Goal: Communication & Community: Share content

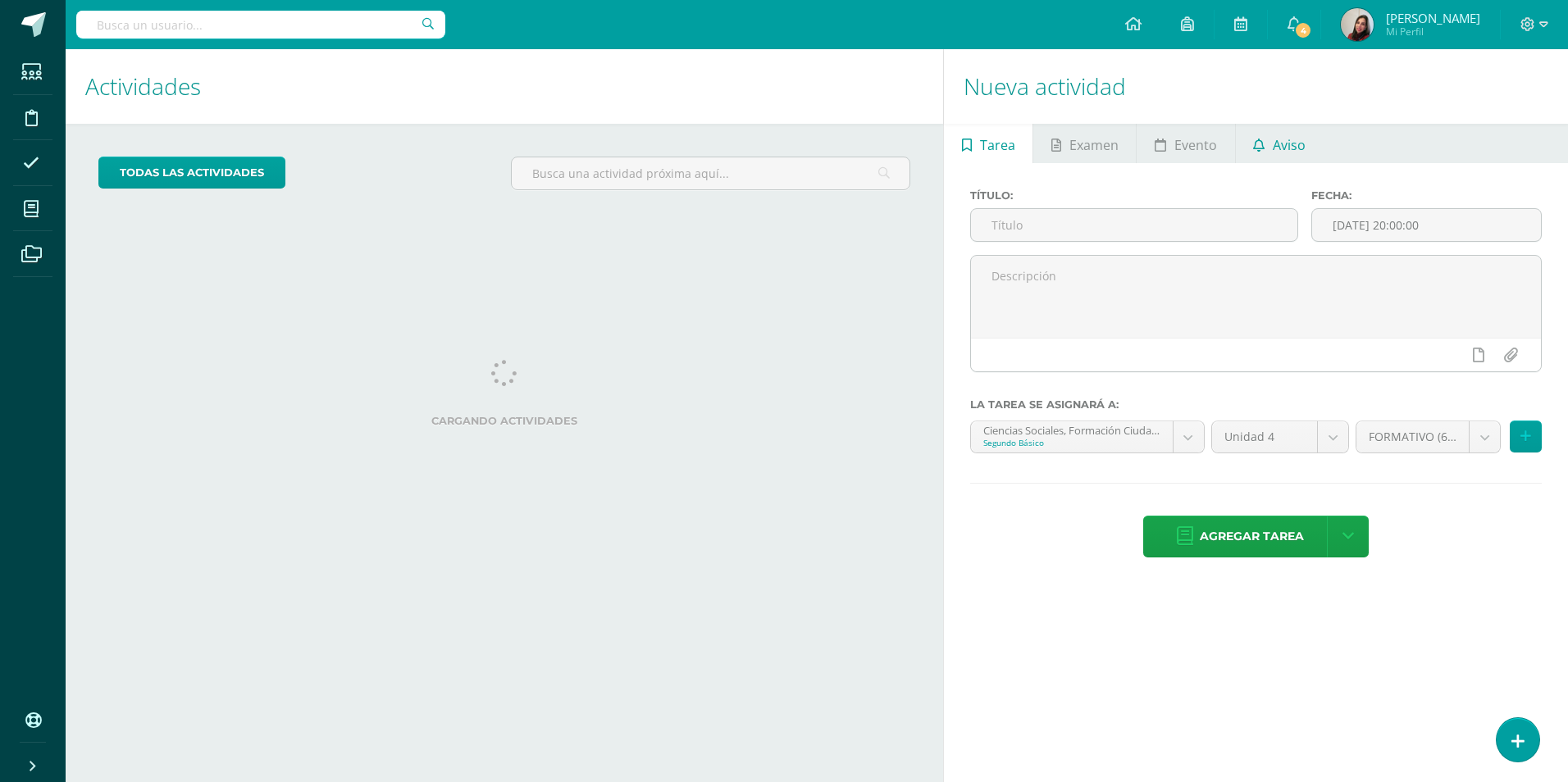
click at [1286, 138] on span "Aviso" at bounding box center [1289, 145] width 33 height 40
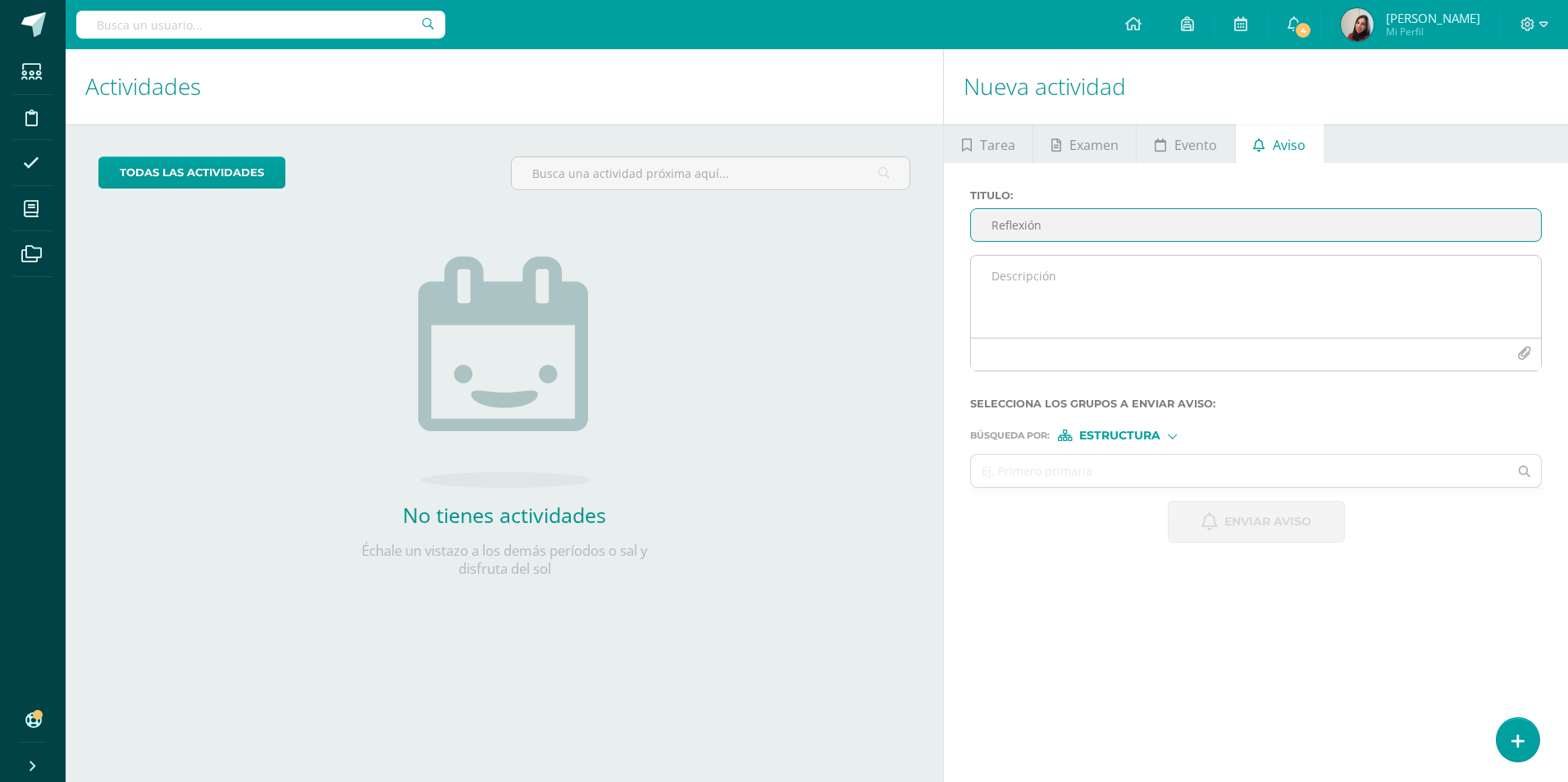
type input "Reflexión"
click at [1067, 270] on textarea at bounding box center [1255, 296] width 570 height 82
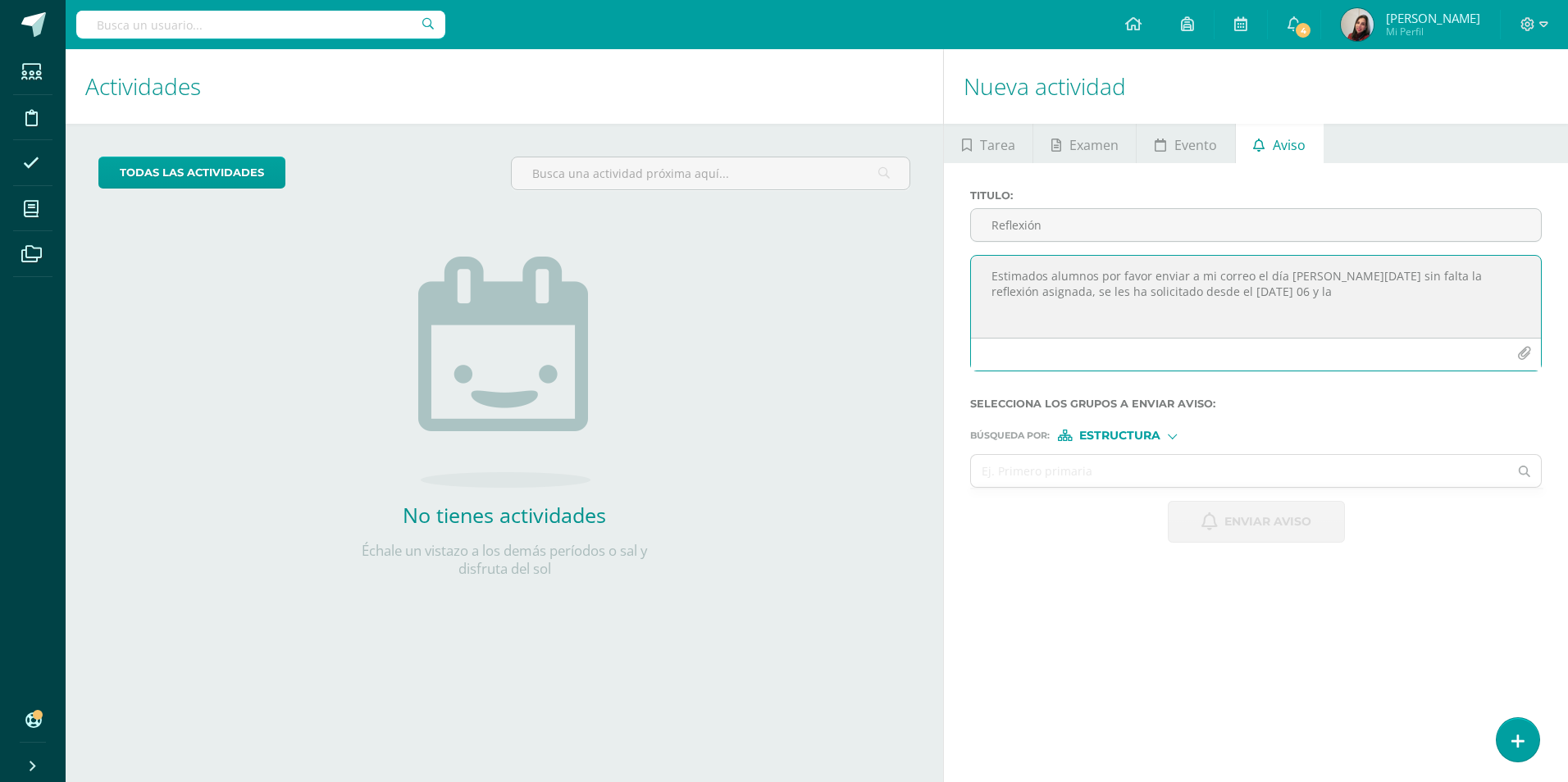
click at [1227, 295] on textarea "Estimados alumnos por favor enviar a mi correo el día [PERSON_NAME][DATE] sin f…" at bounding box center [1255, 296] width 570 height 82
click at [1411, 315] on textarea "Estimados alumnos por favor enviar a mi correo el día [PERSON_NAME][DATE] sin f…" at bounding box center [1255, 296] width 570 height 82
click at [1202, 303] on textarea "Estimados alumnos por favor enviar a mi correo el día [PERSON_NAME][DATE] sin f…" at bounding box center [1255, 296] width 570 height 82
click at [1291, 316] on textarea "Estimados alumnos por favor enviar a mi correo el día [PERSON_NAME][DATE] sin f…" at bounding box center [1255, 296] width 570 height 82
click at [1381, 324] on textarea "Estimados alumnos por favor enviar a mi correo el día [PERSON_NAME][DATE] sin f…" at bounding box center [1255, 296] width 570 height 82
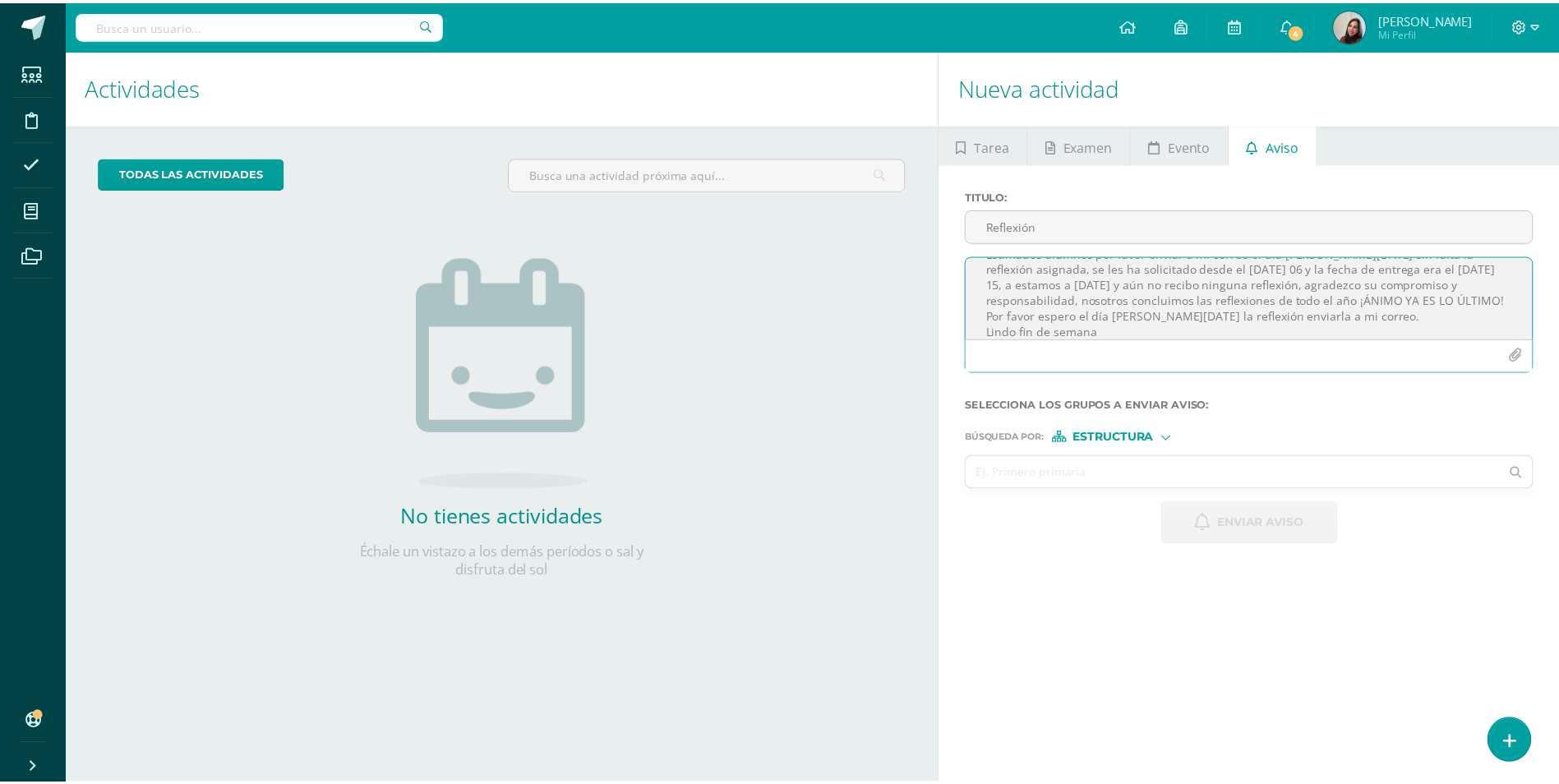
scroll to position [36, 0]
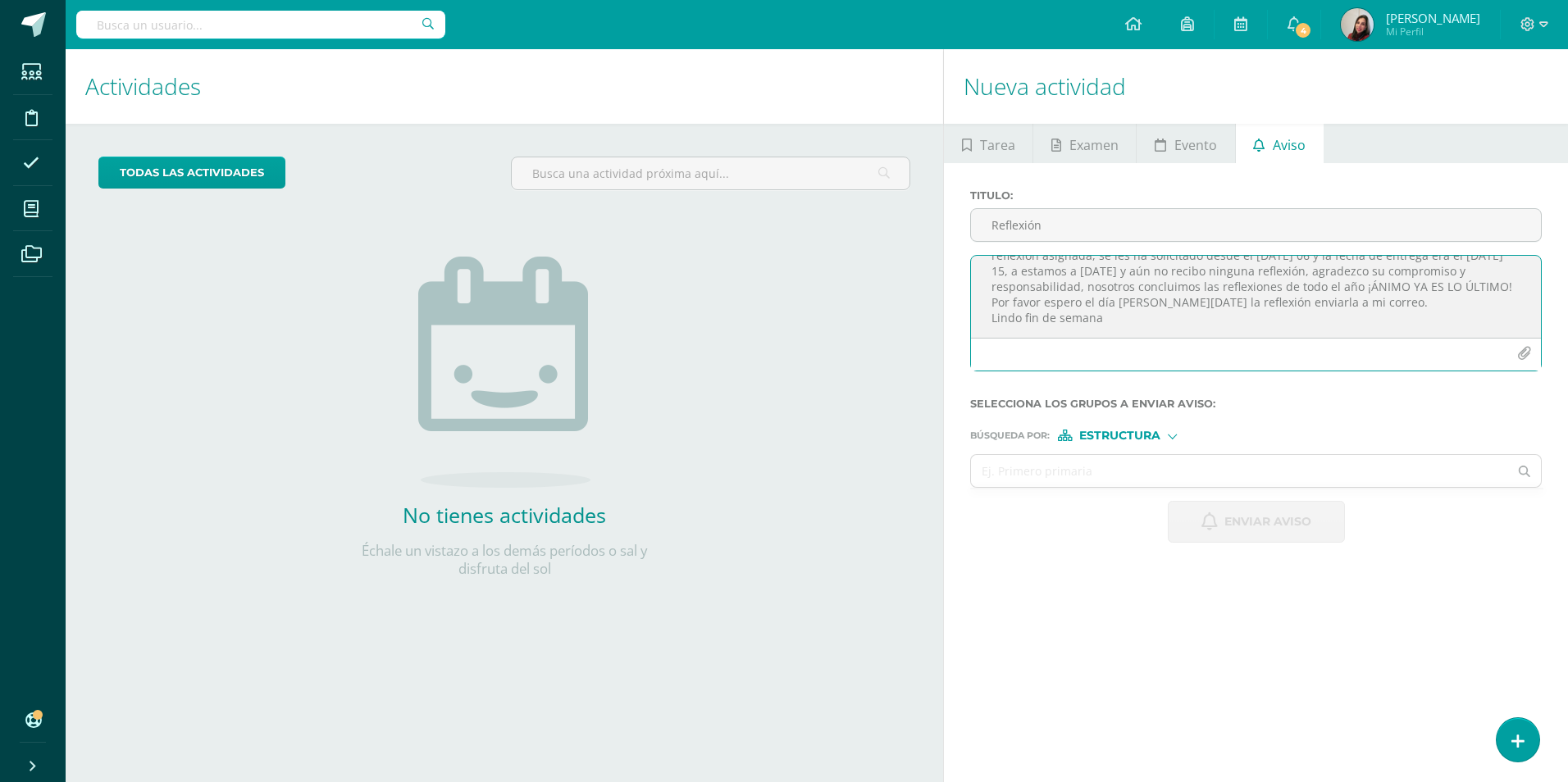
type textarea "Estimados alumnos por favor enviar a mi correo el día [PERSON_NAME][DATE] sin f…"
click at [1124, 435] on span "Estructura" at bounding box center [1120, 435] width 81 height 9
click at [1137, 480] on span "Persona" at bounding box center [1126, 479] width 59 height 9
click at [1097, 476] on input "text" at bounding box center [1239, 471] width 537 height 32
type input "[PERSON_NAME]"
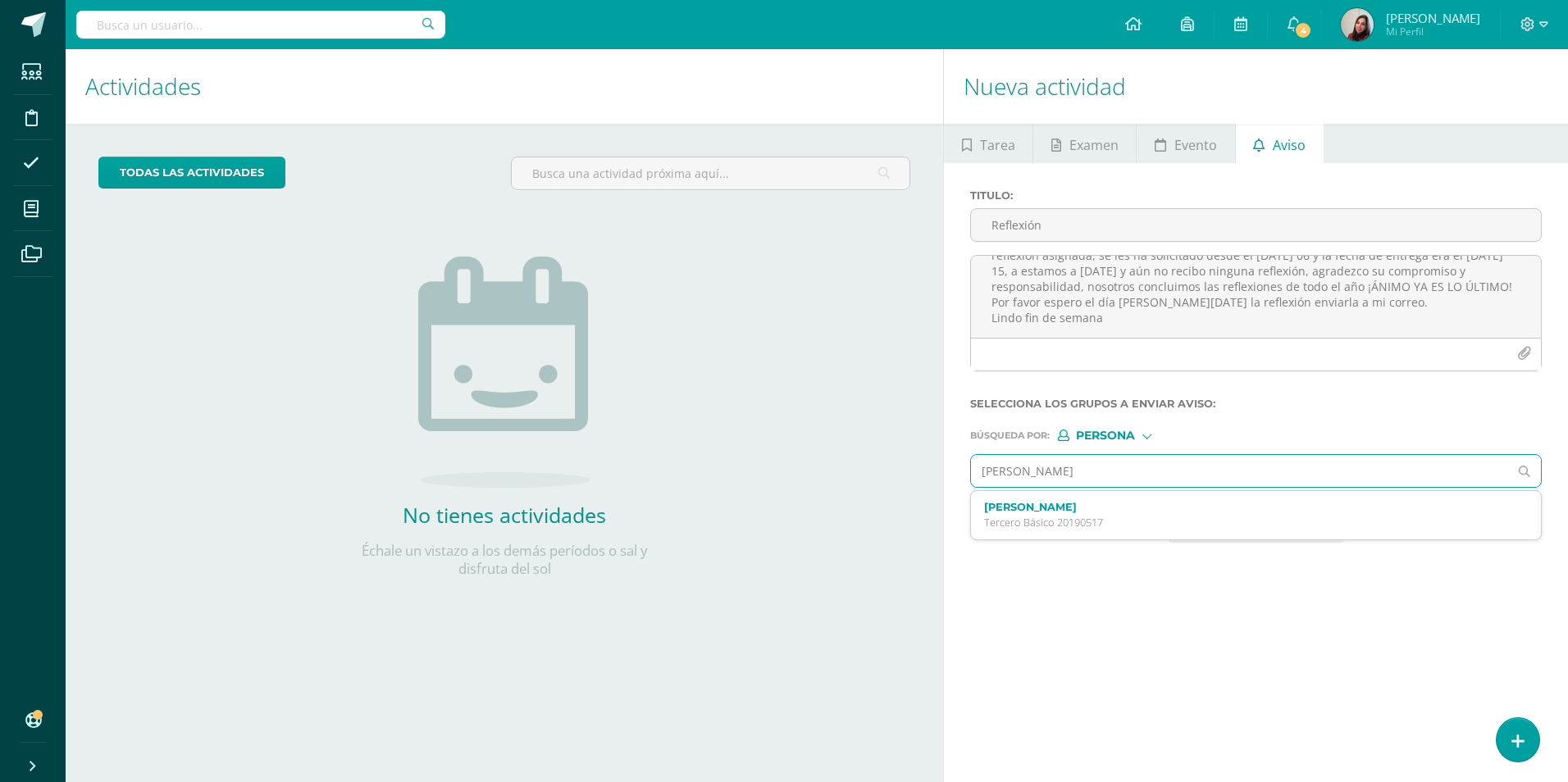
click at [1103, 529] on p "Tercero Básico 20190517" at bounding box center [1244, 523] width 520 height 14
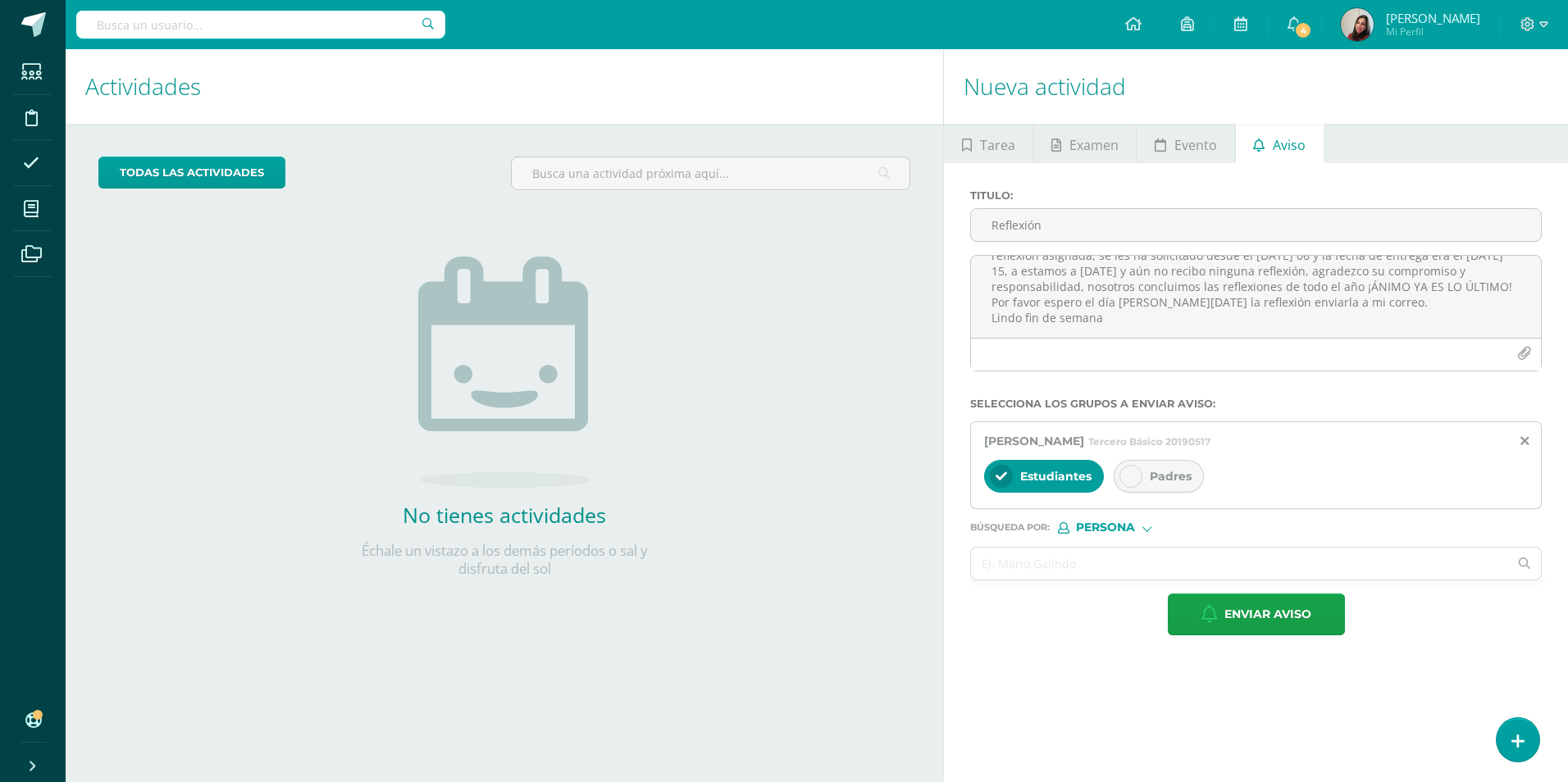
click at [1134, 478] on icon at bounding box center [1131, 476] width 12 height 12
click at [1084, 559] on input "text" at bounding box center [1239, 564] width 537 height 32
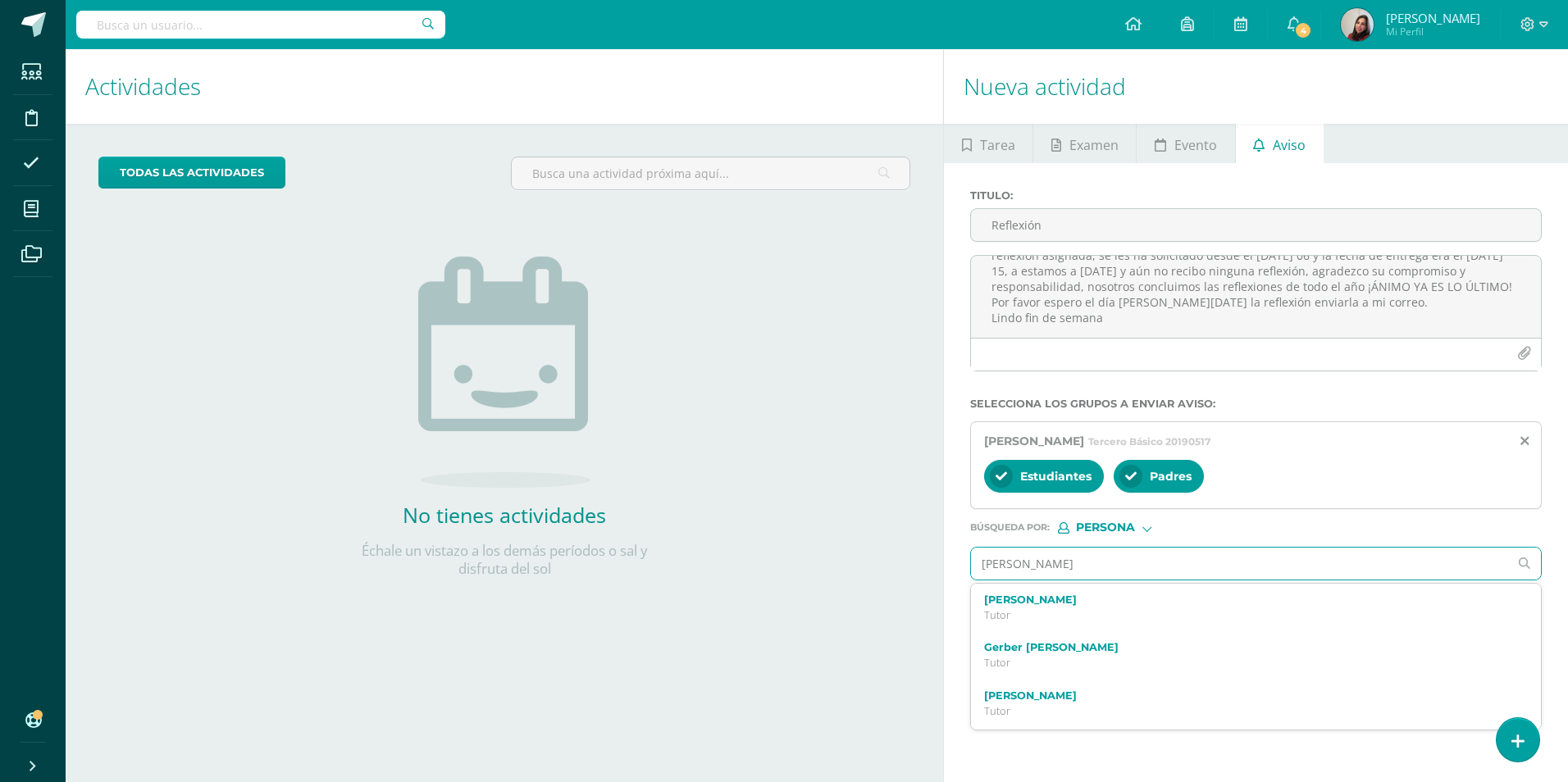
type input "[PERSON_NAME]"
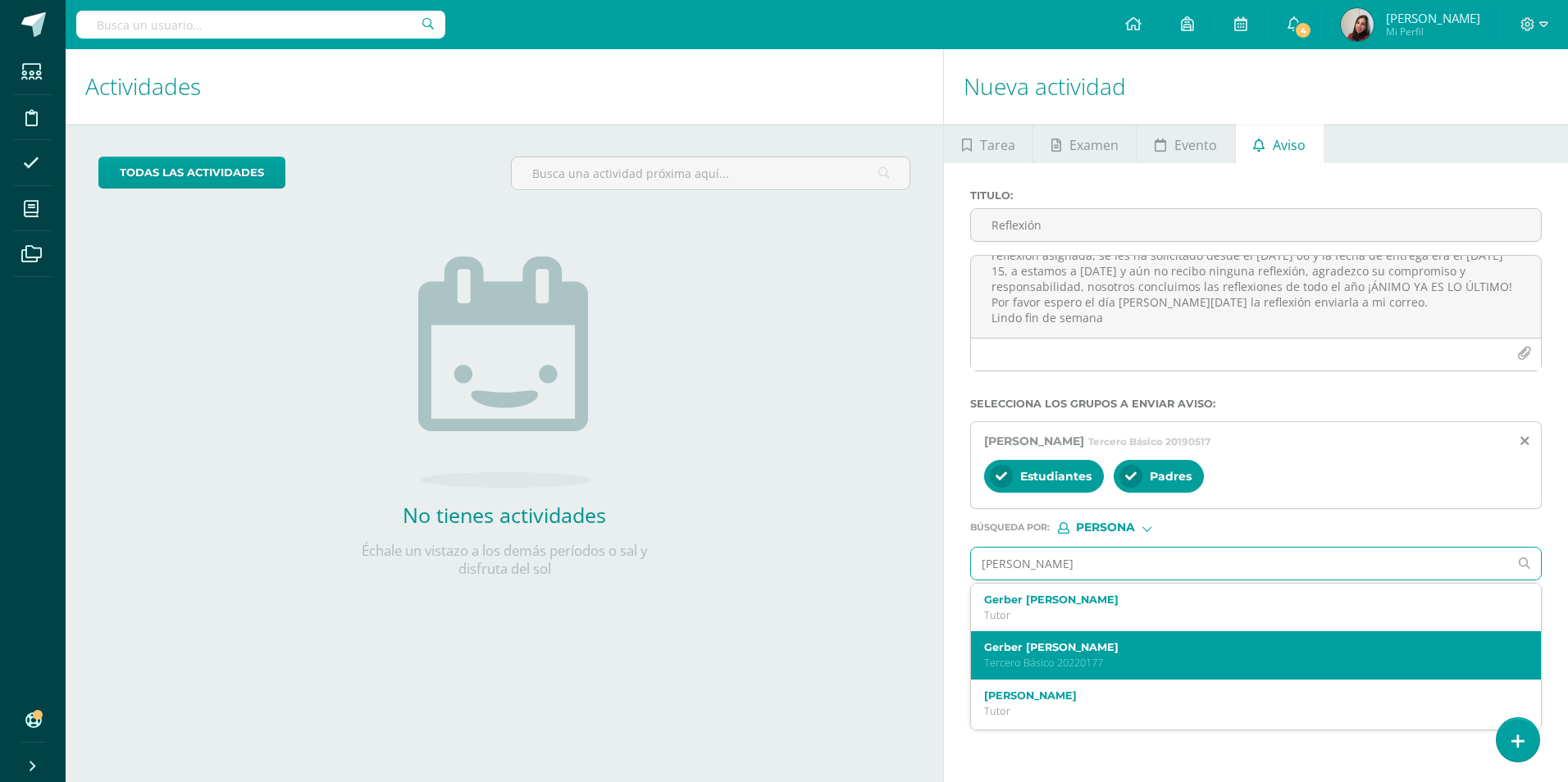
click at [1097, 652] on label "Gerber [PERSON_NAME]" at bounding box center [1244, 647] width 520 height 13
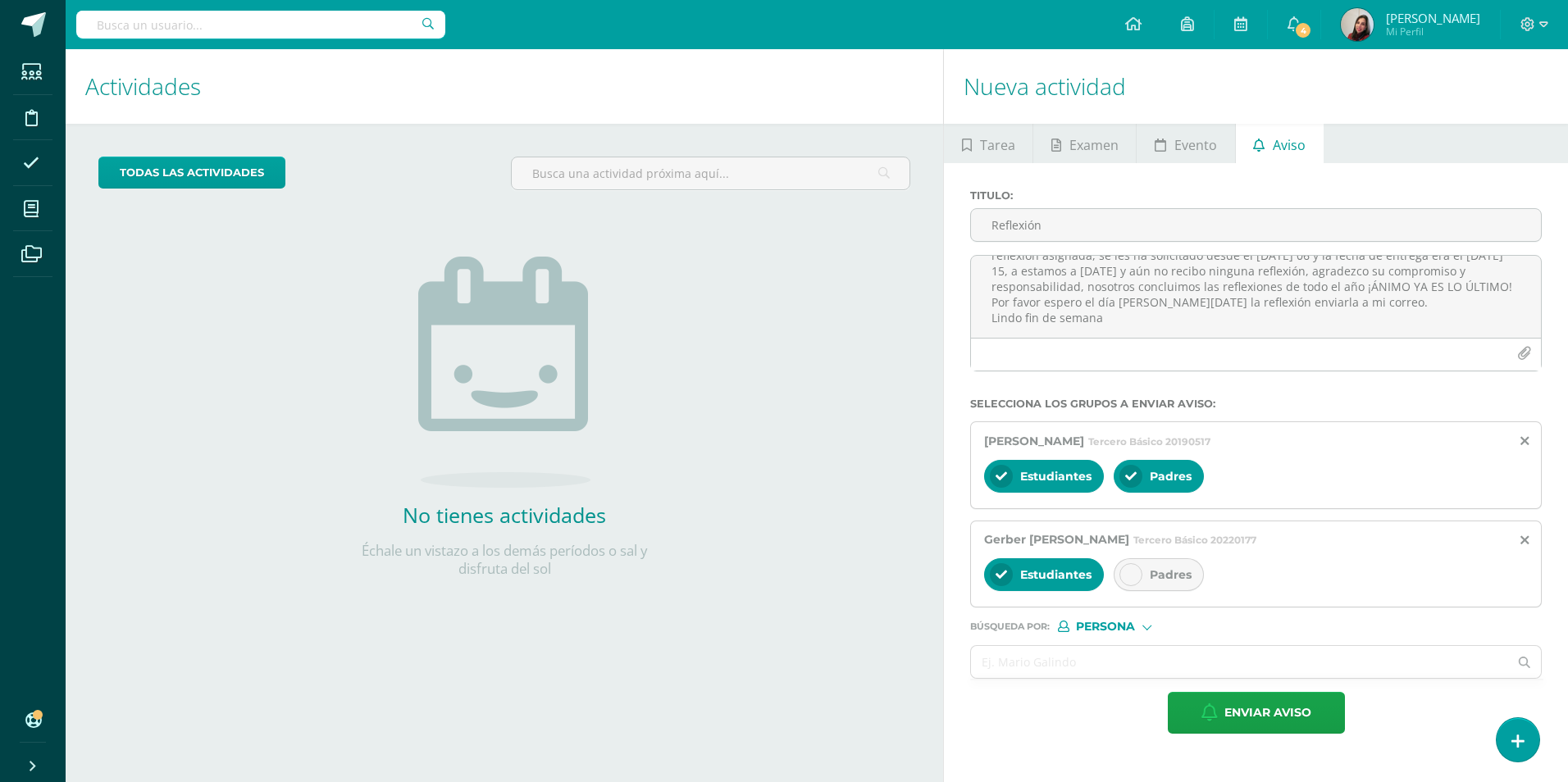
drag, startPoint x: 1132, startPoint y: 570, endPoint x: 1108, endPoint y: 604, distance: 41.6
click at [1133, 570] on icon at bounding box center [1131, 575] width 12 height 12
click at [1074, 645] on form "Titulo : Reflexión Estimados alumnos por favor enviar a mi correo el día [PERSO…" at bounding box center [1255, 461] width 571 height 544
click at [1065, 674] on input "text" at bounding box center [1239, 663] width 537 height 32
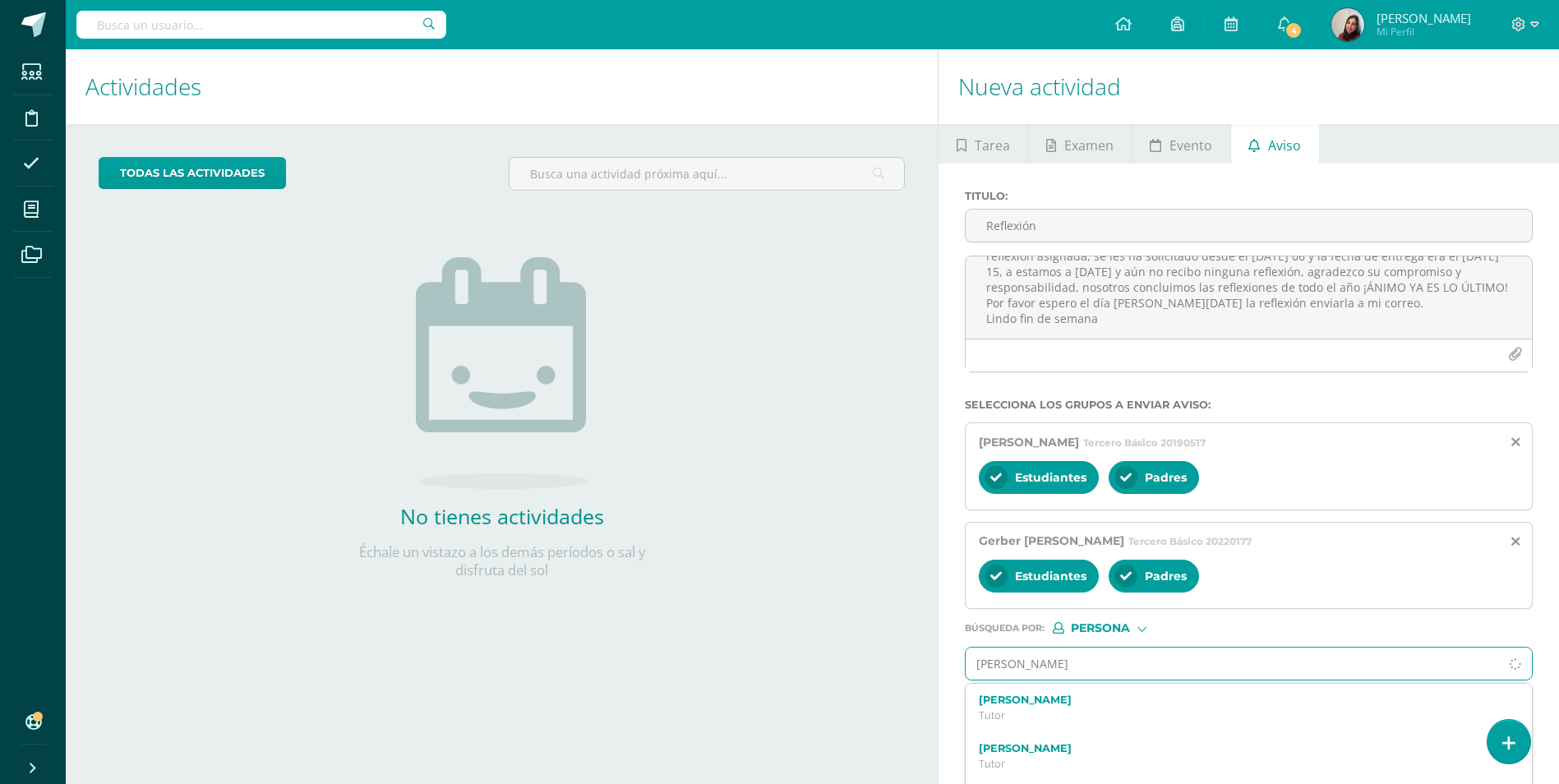
type input "[PERSON_NAME]"
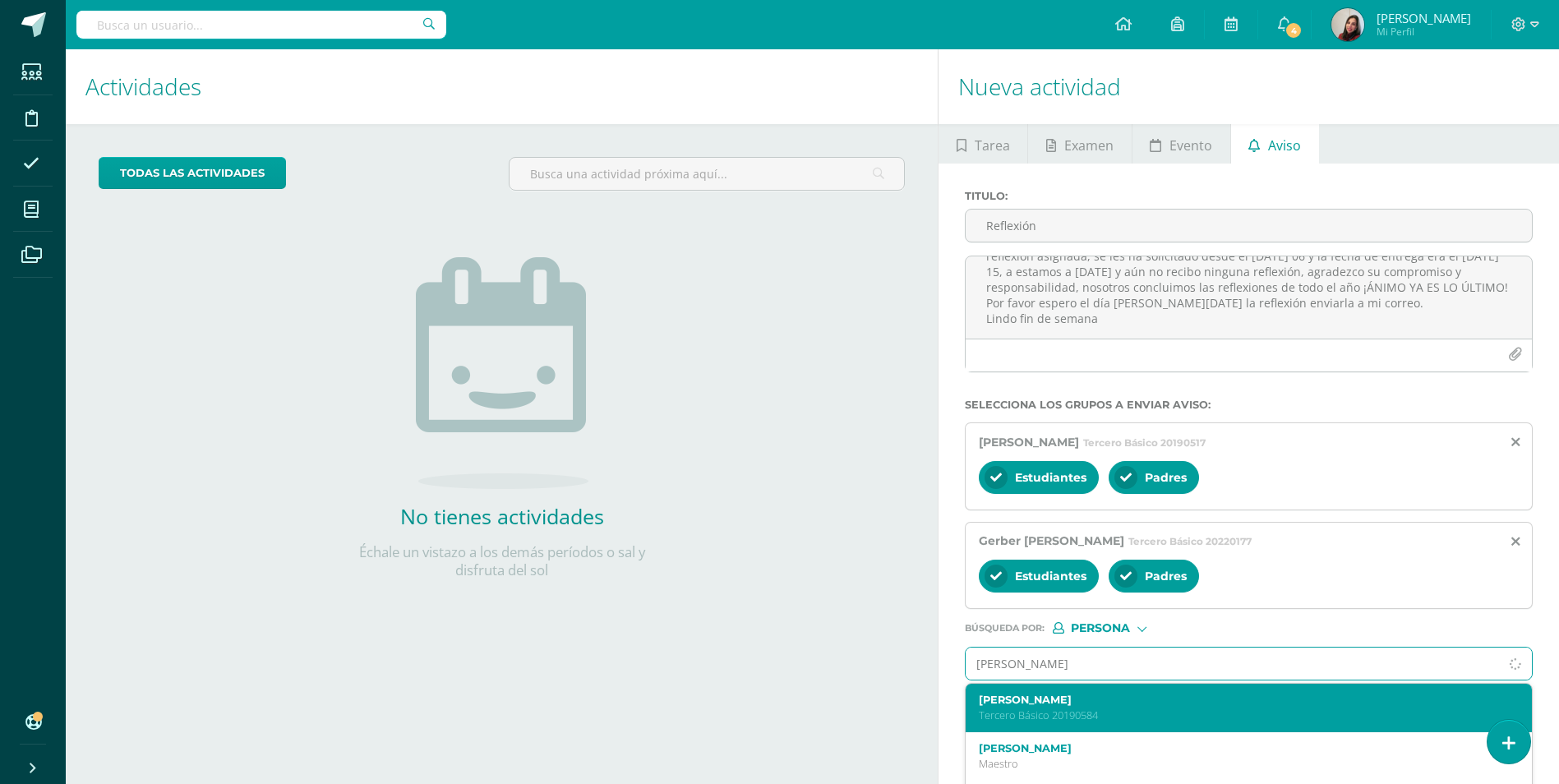
click at [1101, 700] on label "[PERSON_NAME]" at bounding box center [1236, 700] width 516 height 13
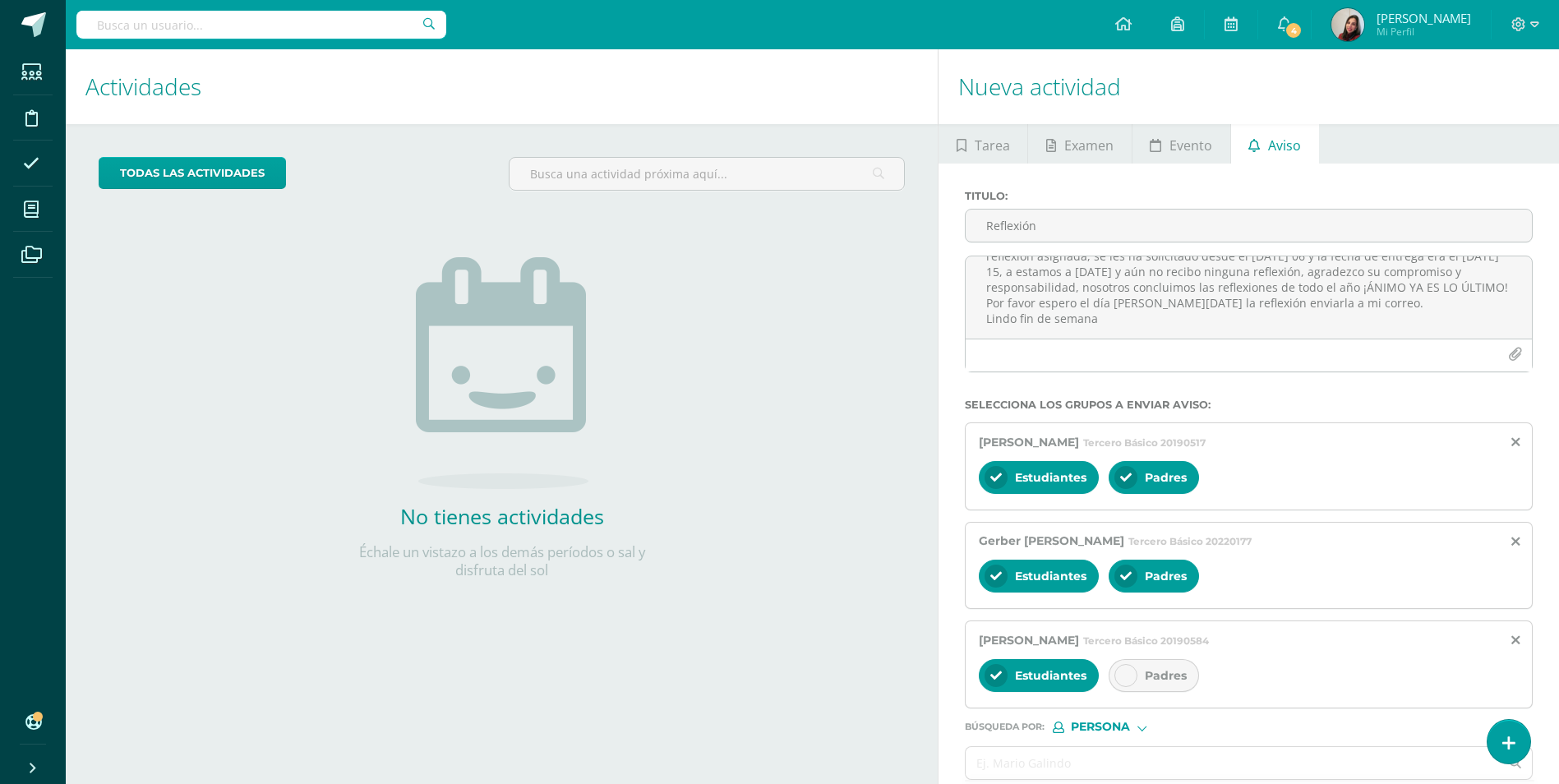
click at [1143, 671] on div "Padres" at bounding box center [1154, 675] width 90 height 33
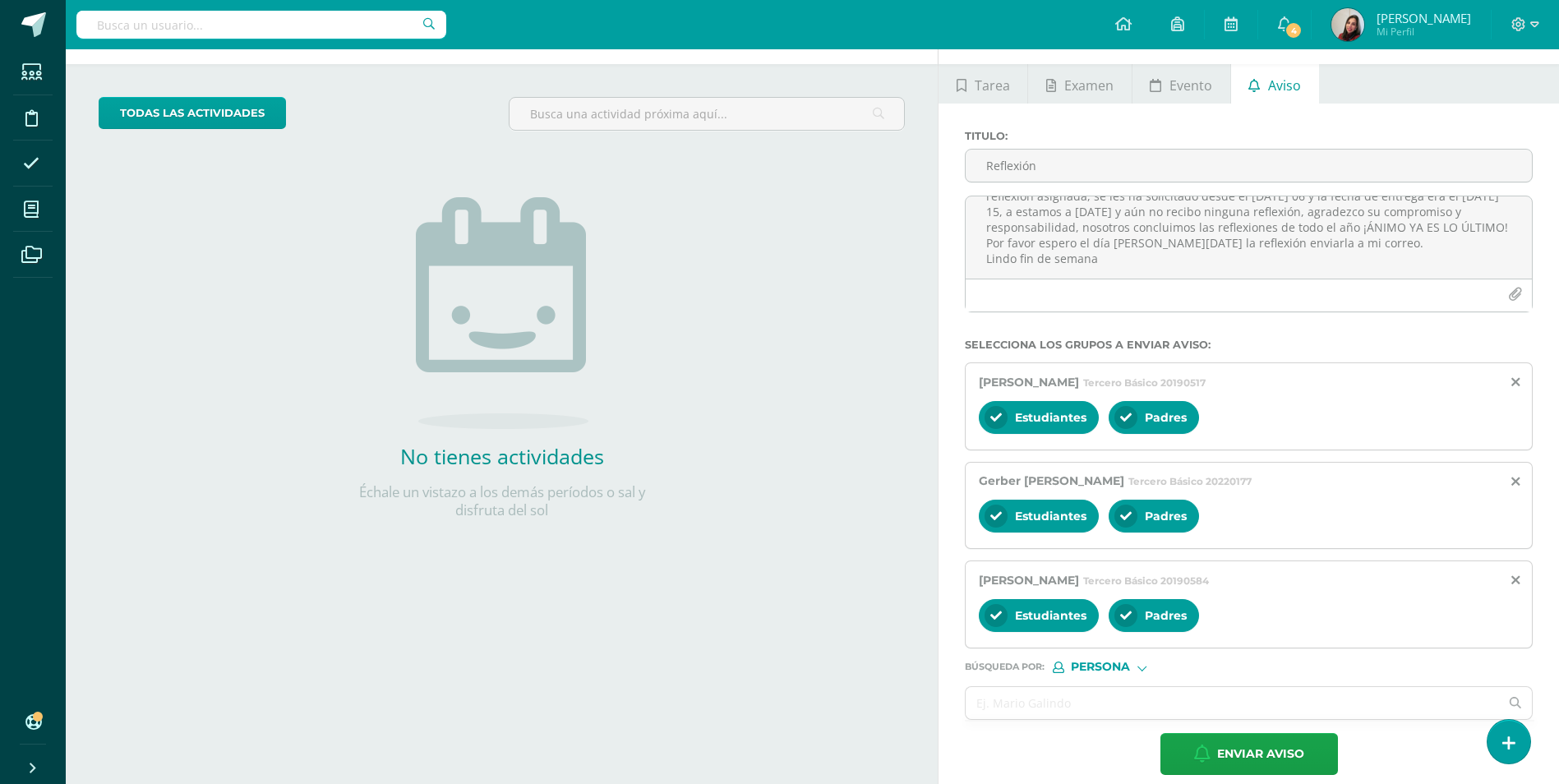
scroll to position [77, 0]
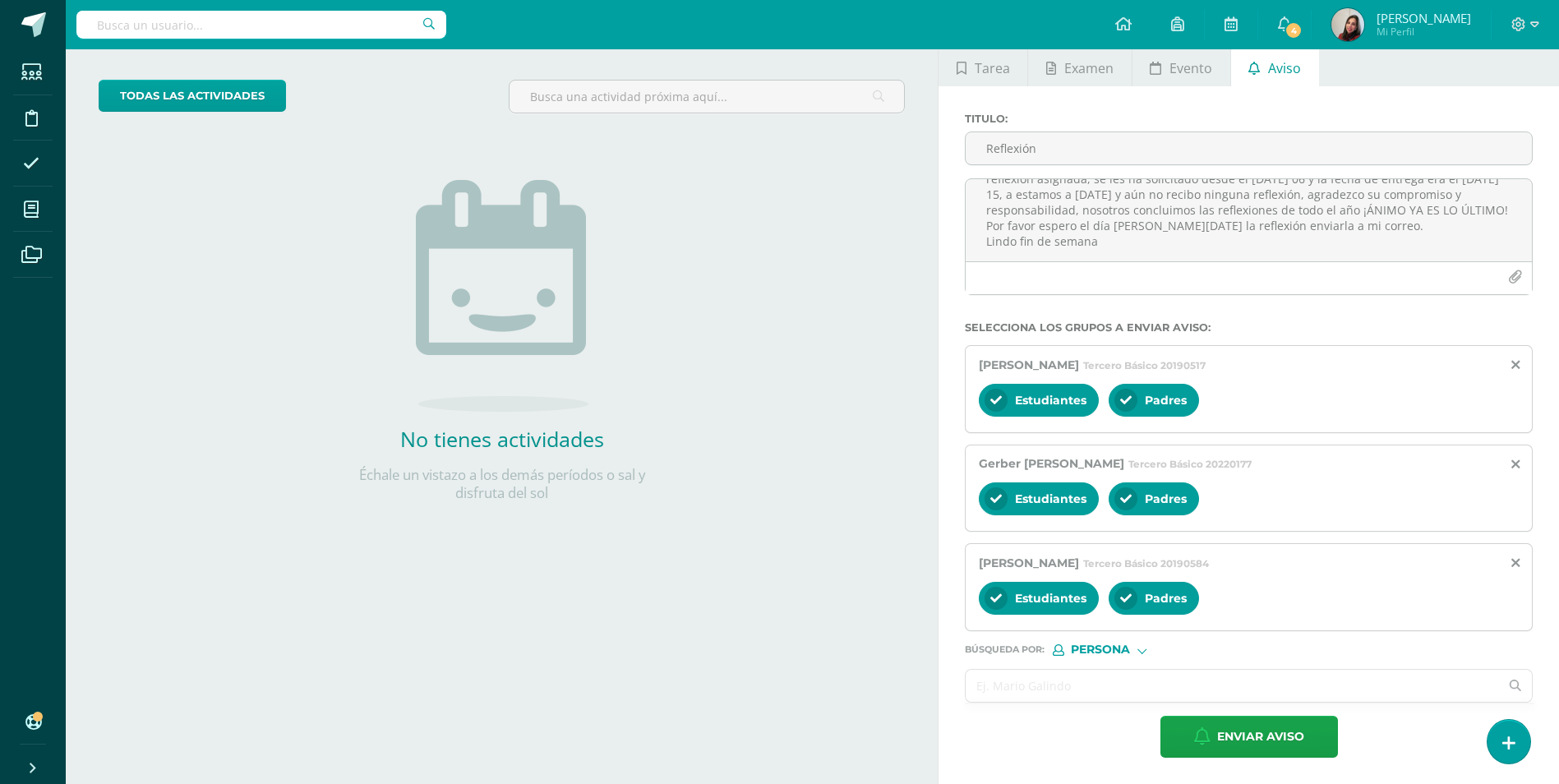
click at [1130, 691] on input "text" at bounding box center [1232, 686] width 534 height 32
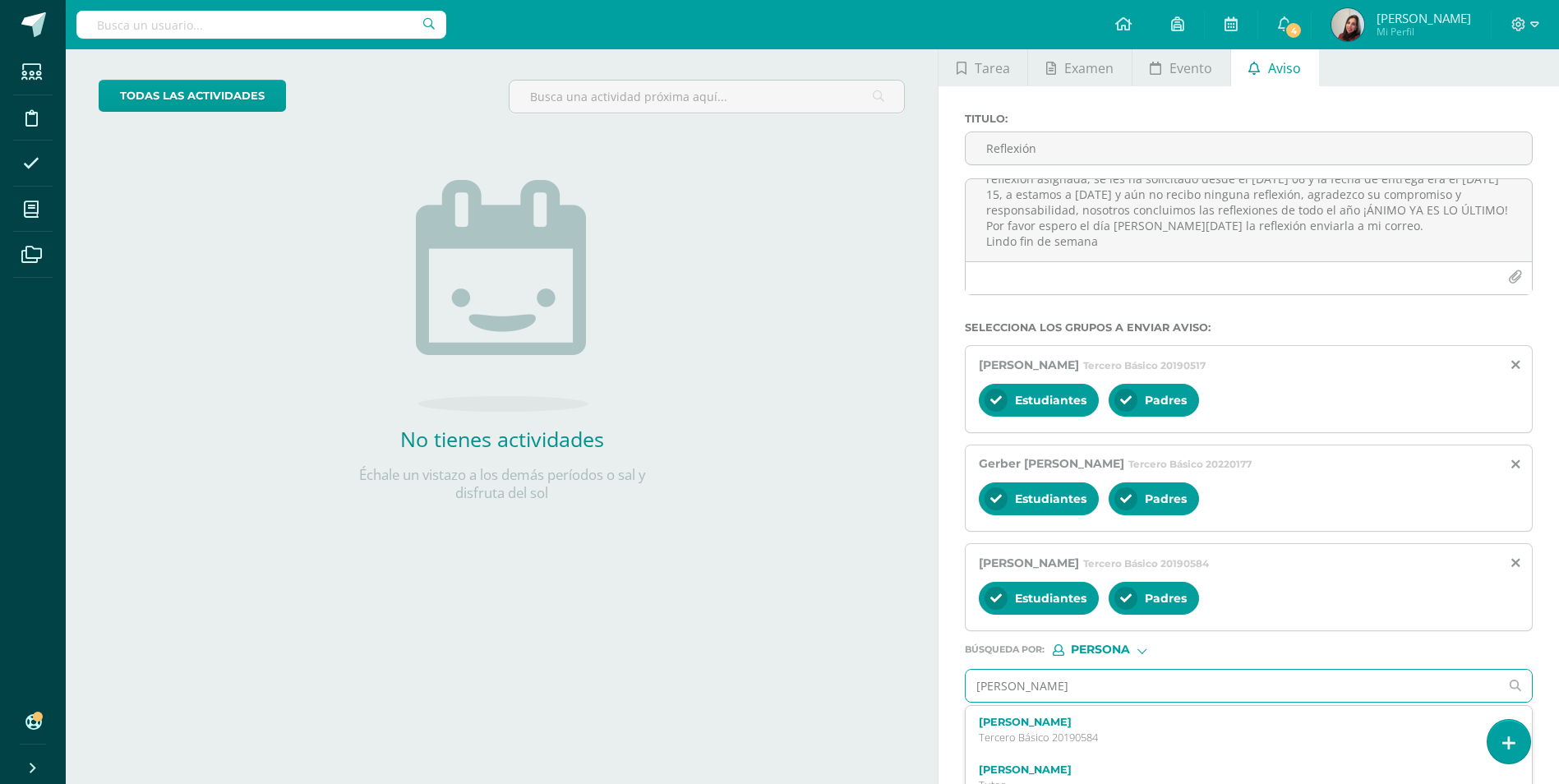
type input "[PERSON_NAME]"
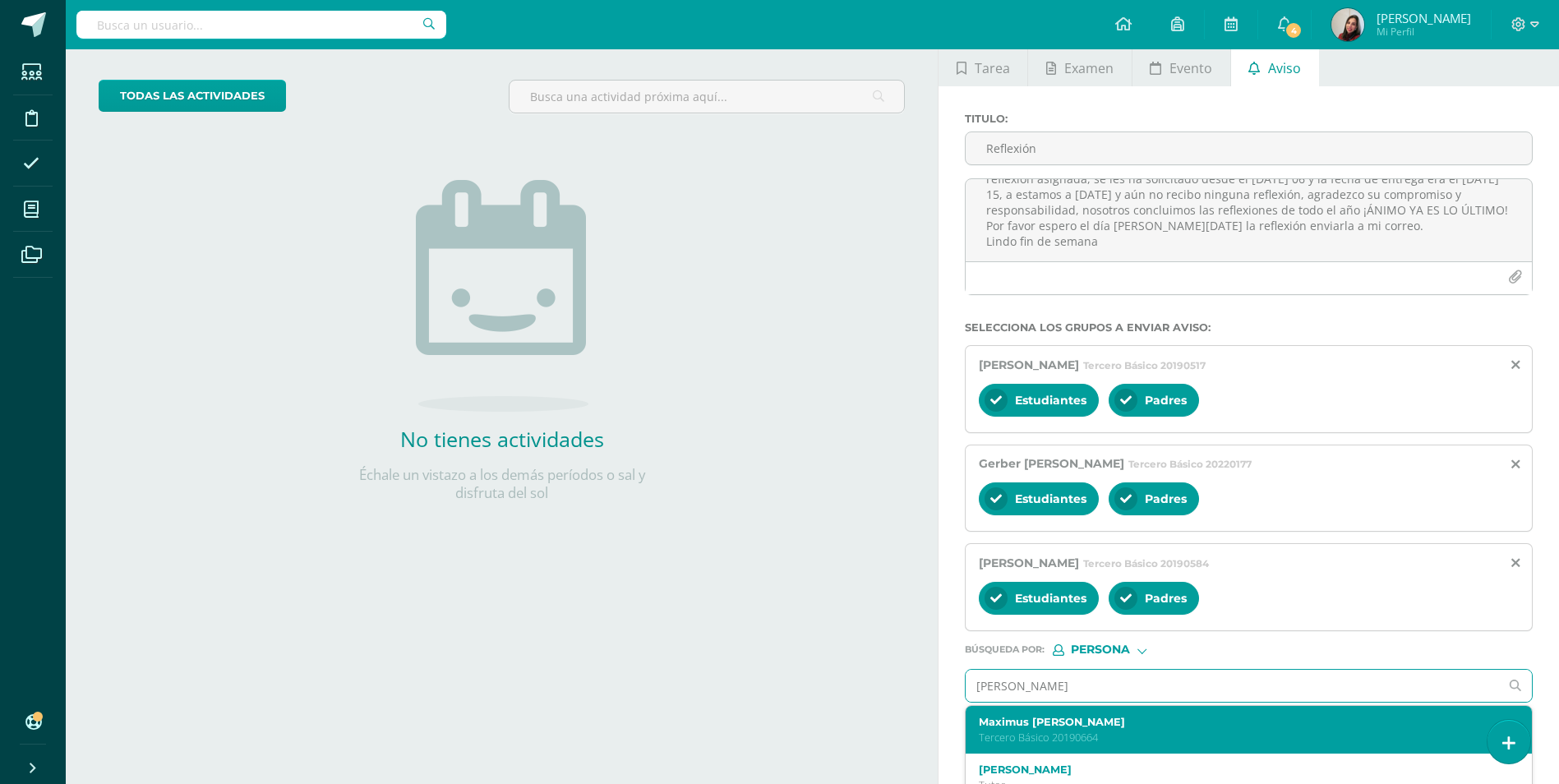
click at [1130, 718] on label "Maximus [PERSON_NAME]" at bounding box center [1236, 722] width 516 height 13
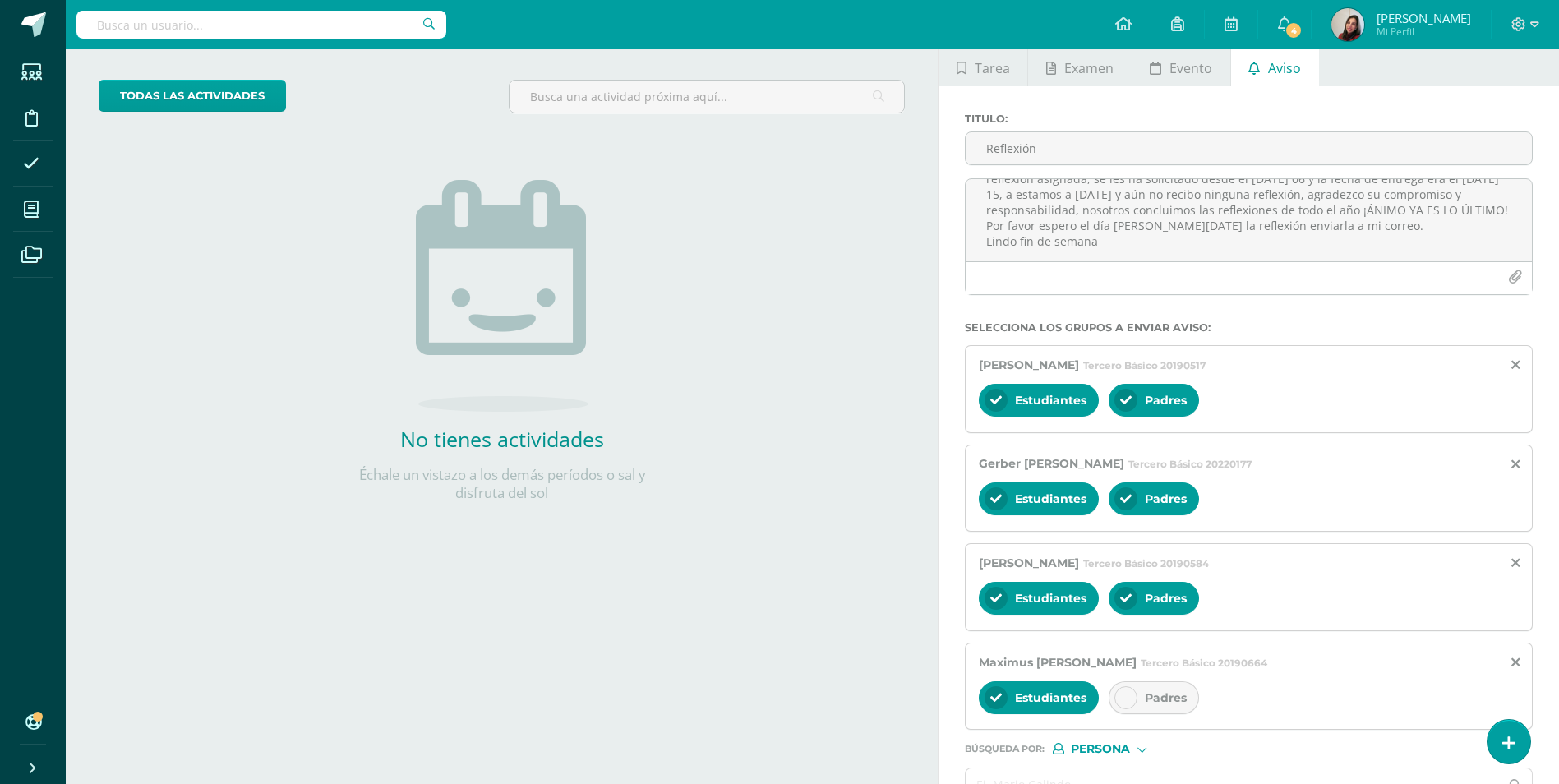
click at [1141, 696] on div "Padres" at bounding box center [1154, 698] width 90 height 33
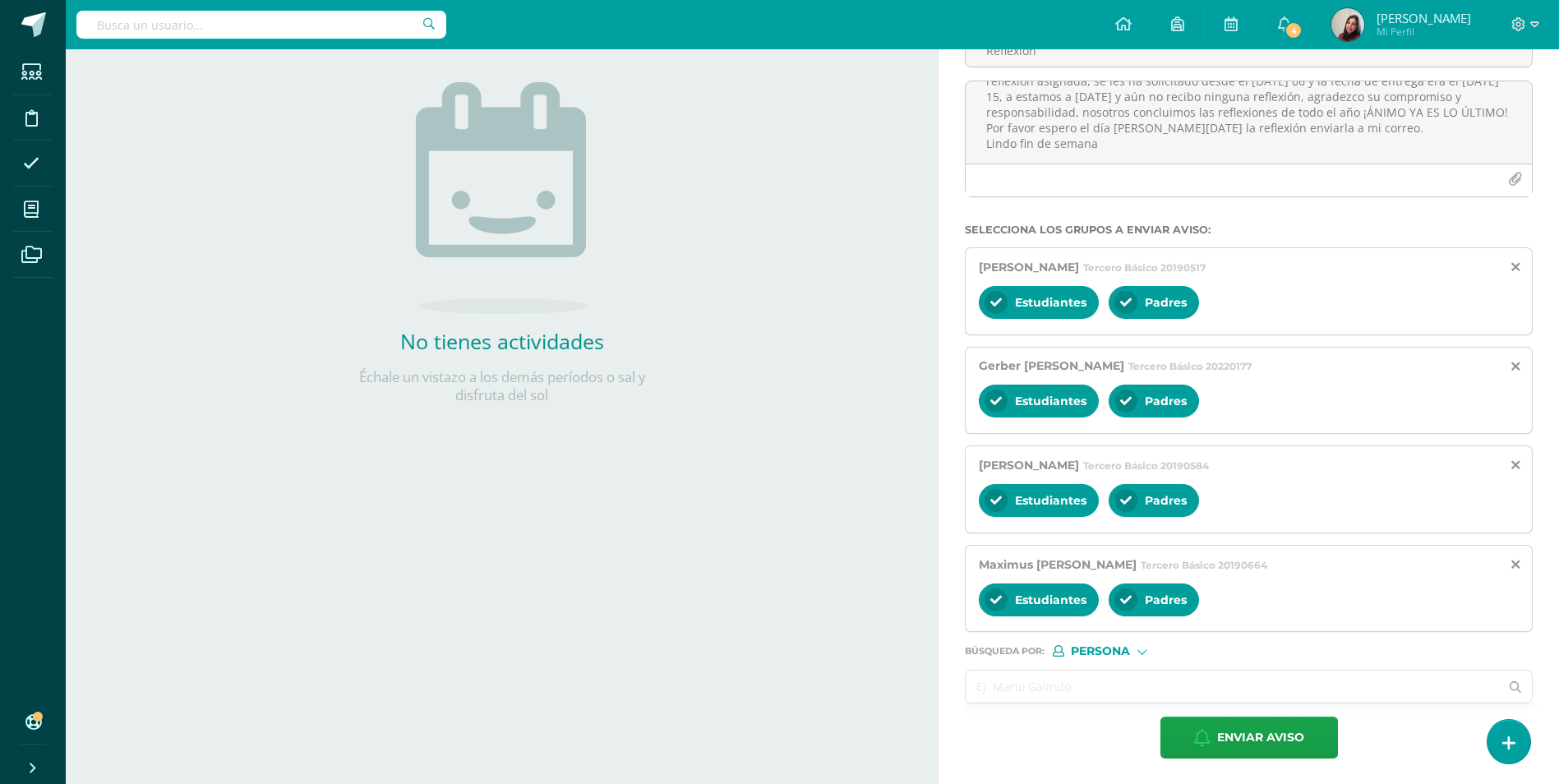
scroll to position [176, 0]
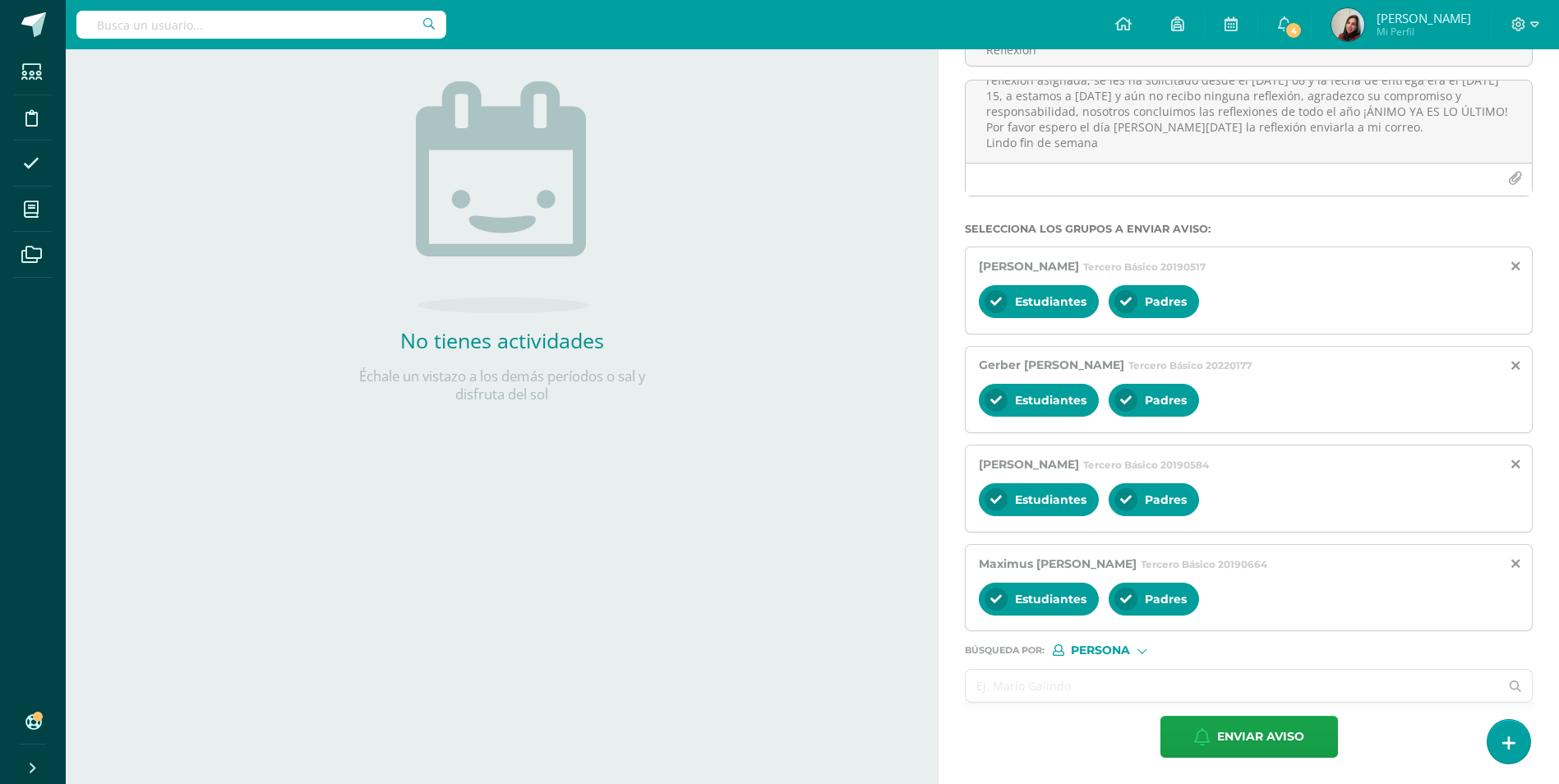
click at [1140, 696] on input "text" at bounding box center [1232, 686] width 534 height 32
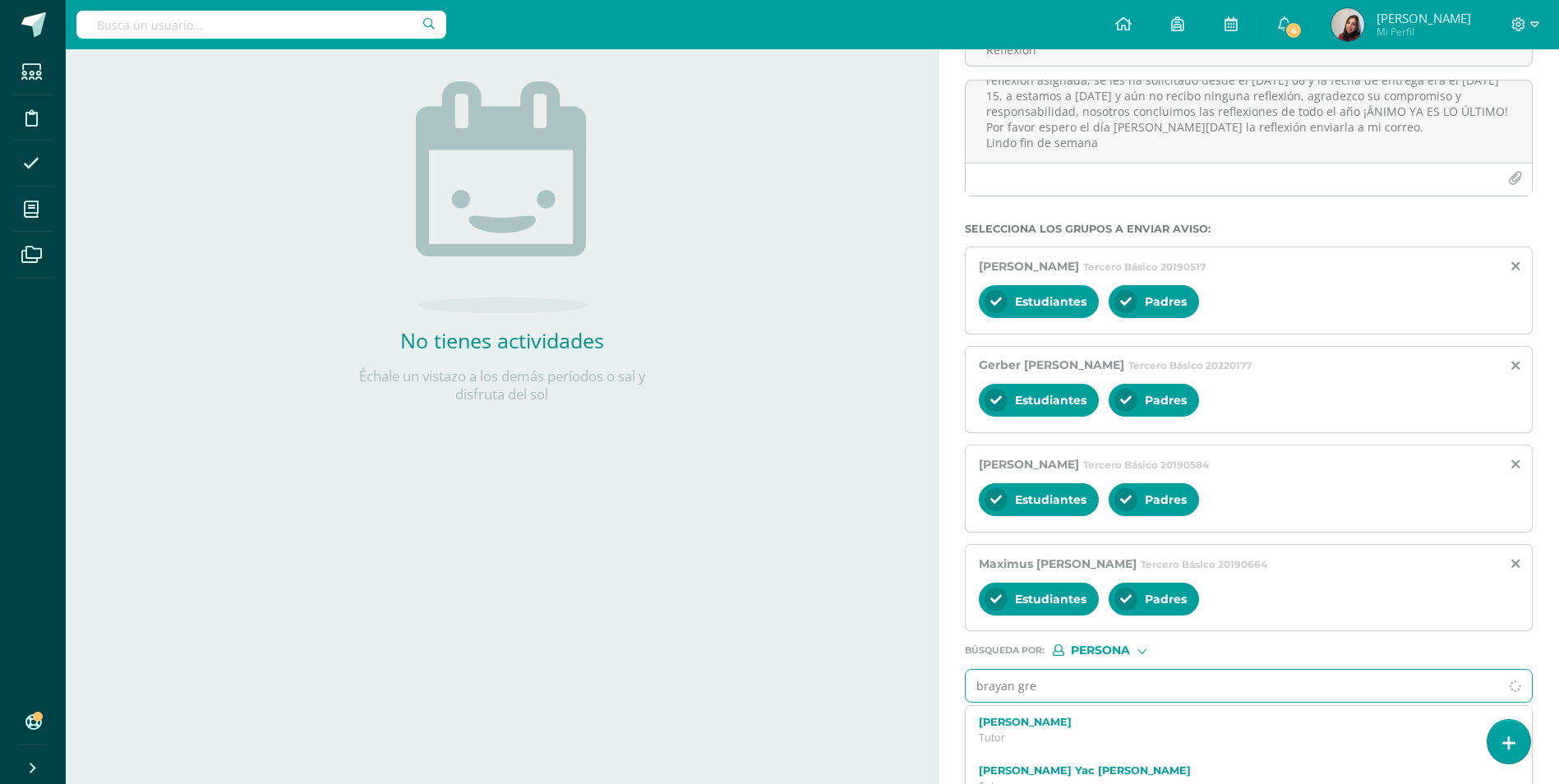
type input "[PERSON_NAME]"
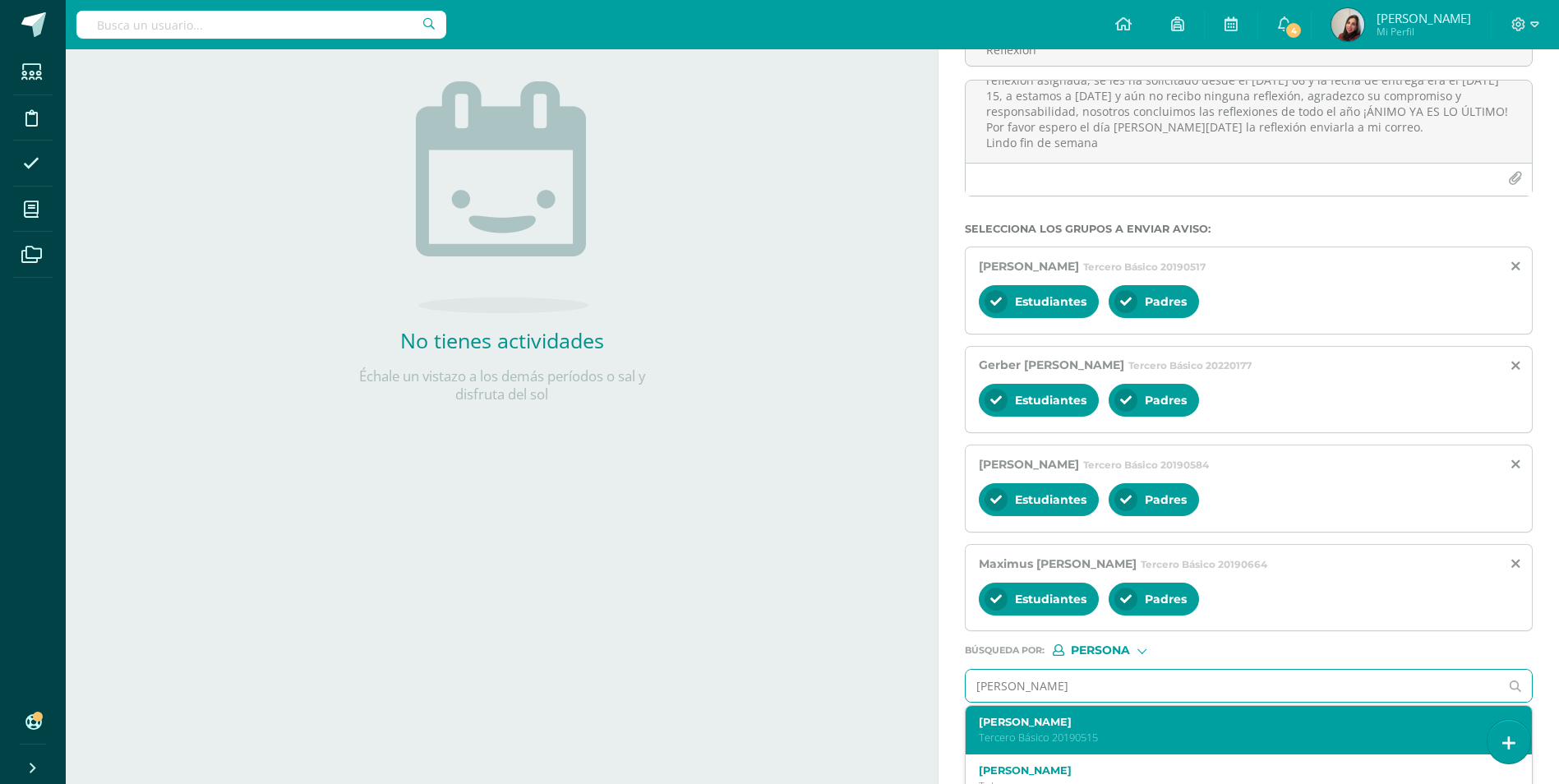
click at [1127, 725] on label "[PERSON_NAME]" at bounding box center [1236, 722] width 516 height 13
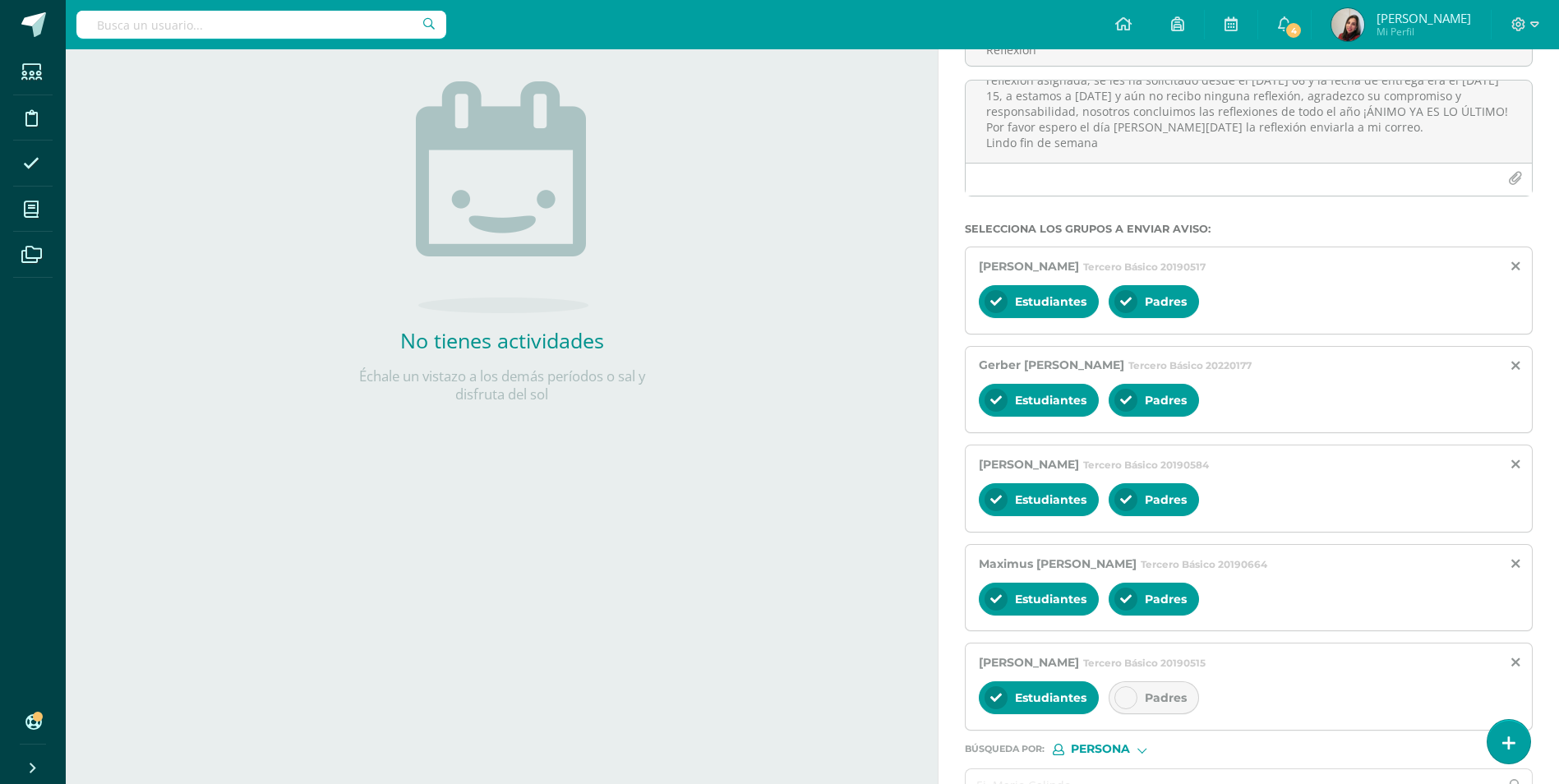
click at [1151, 702] on span "Padres" at bounding box center [1166, 698] width 42 height 14
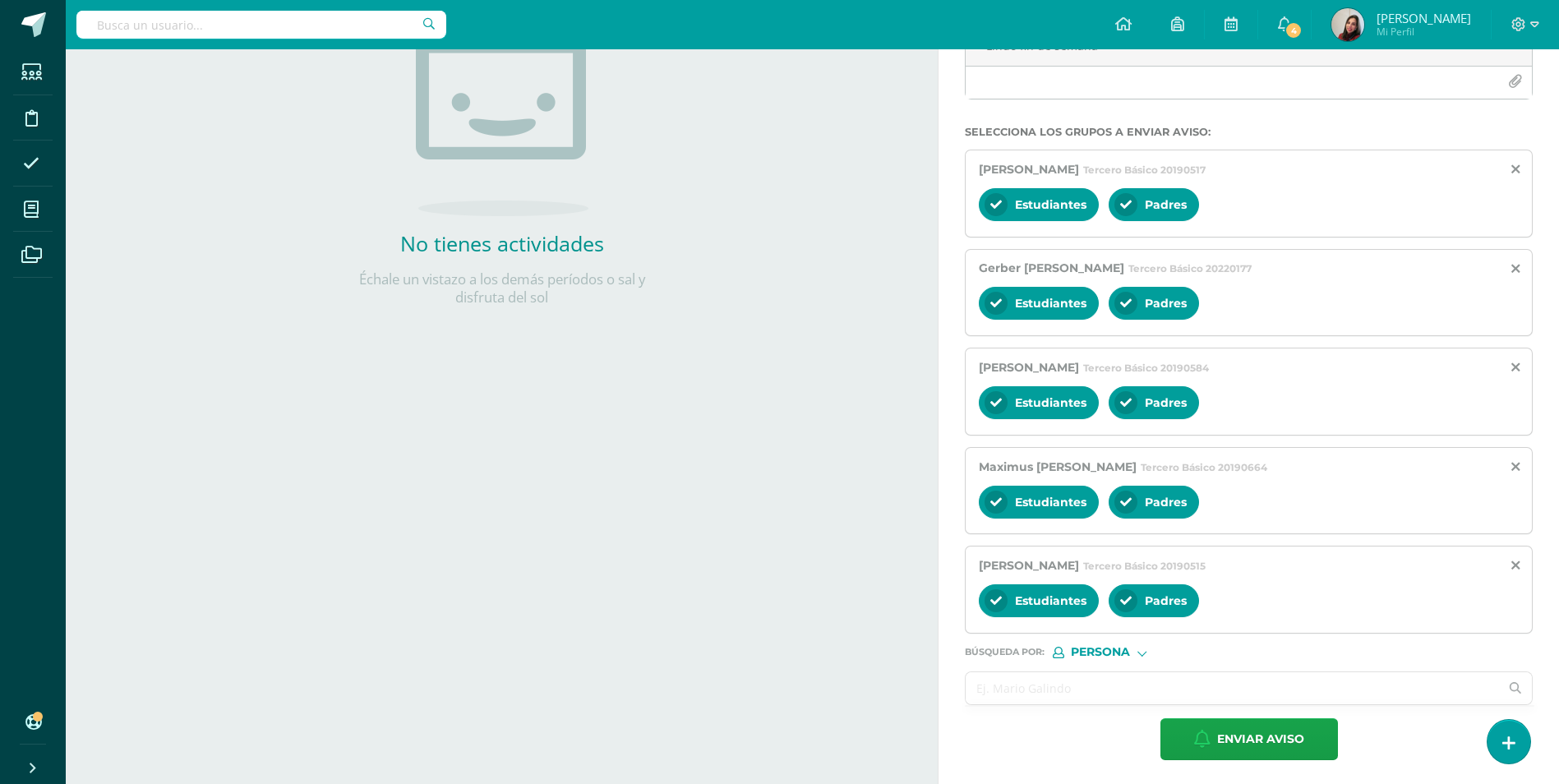
scroll to position [275, 0]
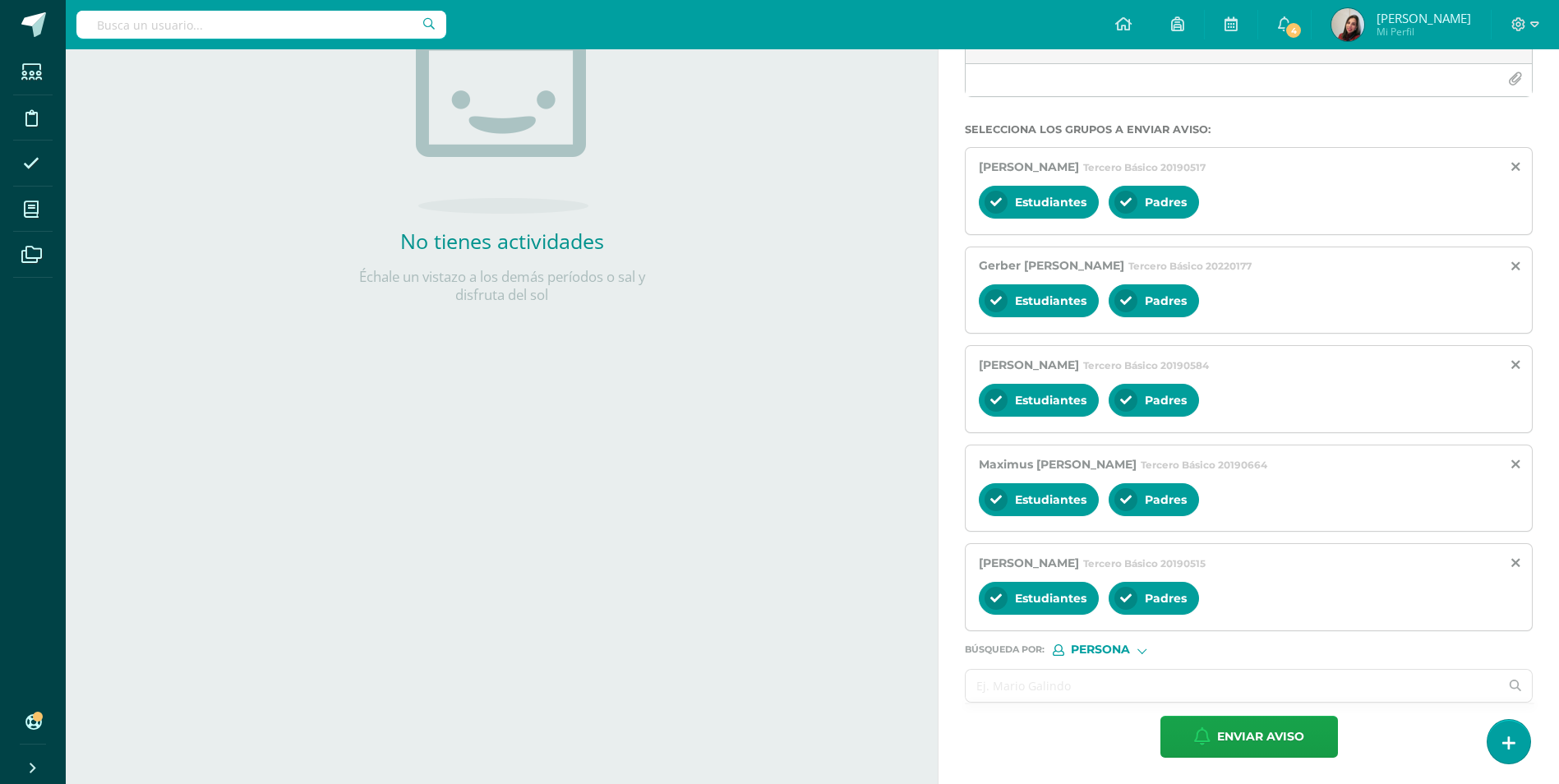
click at [1146, 701] on input "text" at bounding box center [1232, 686] width 534 height 32
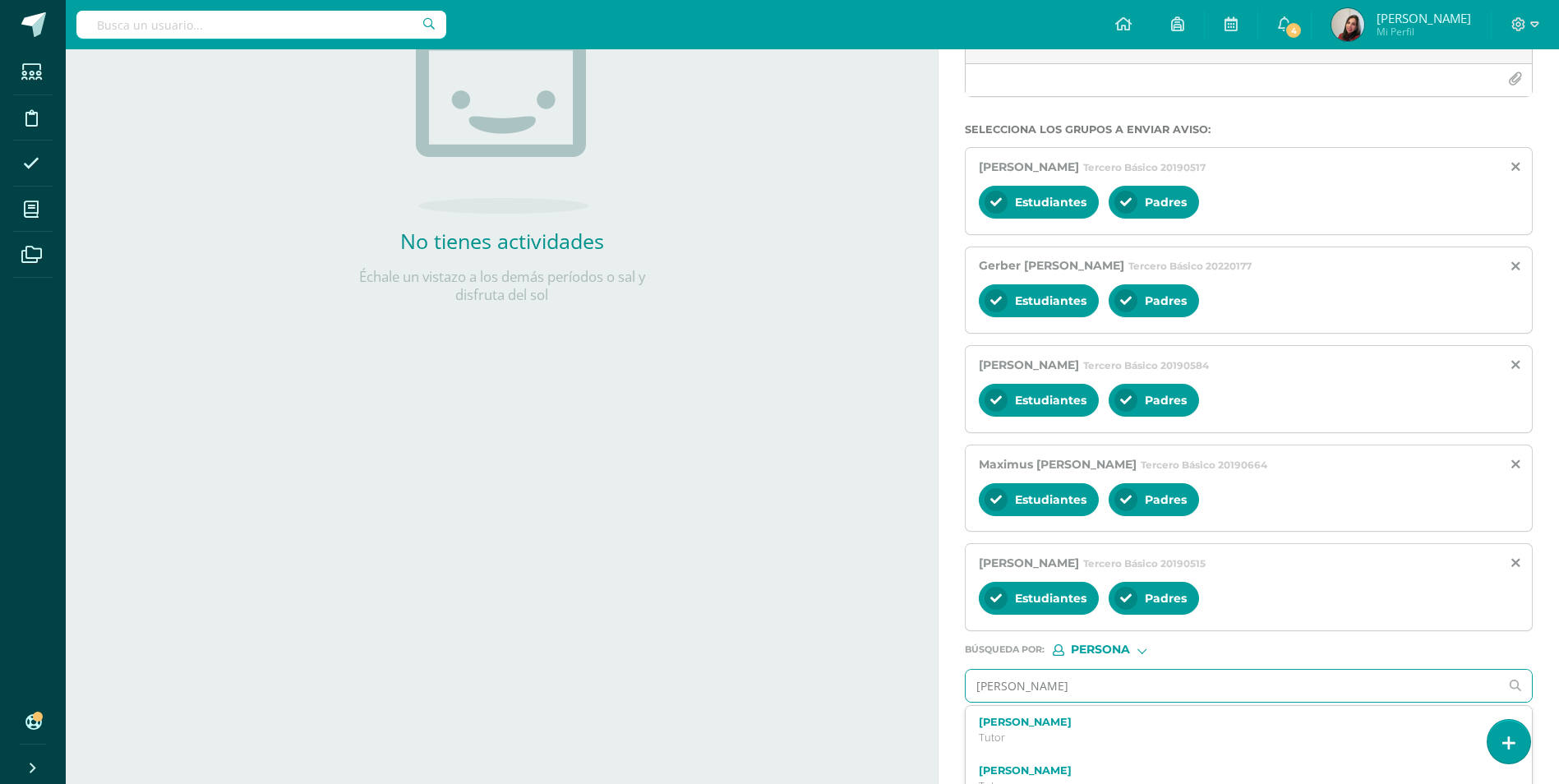
type input "[PERSON_NAME]"
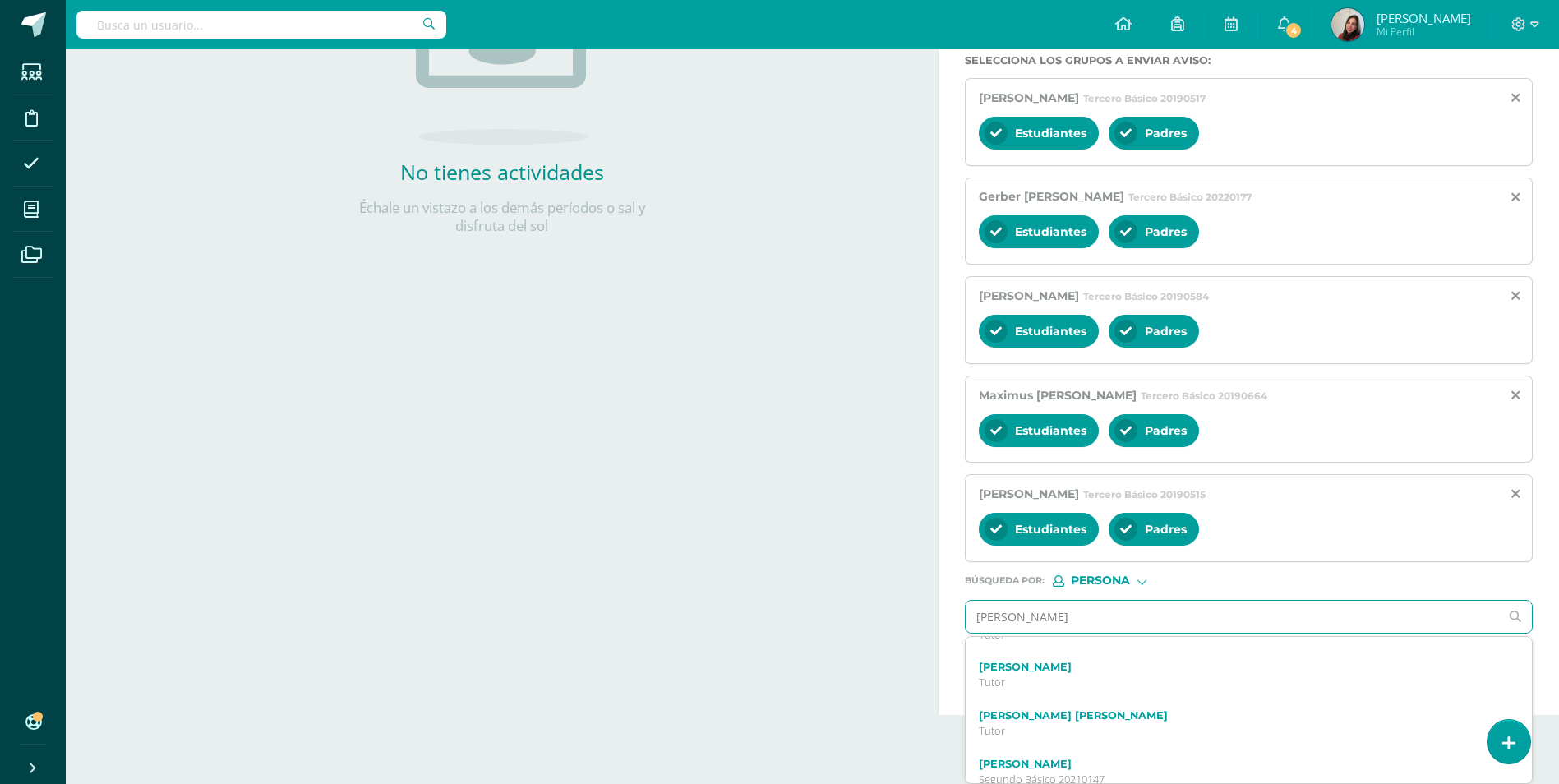
scroll to position [0, 0]
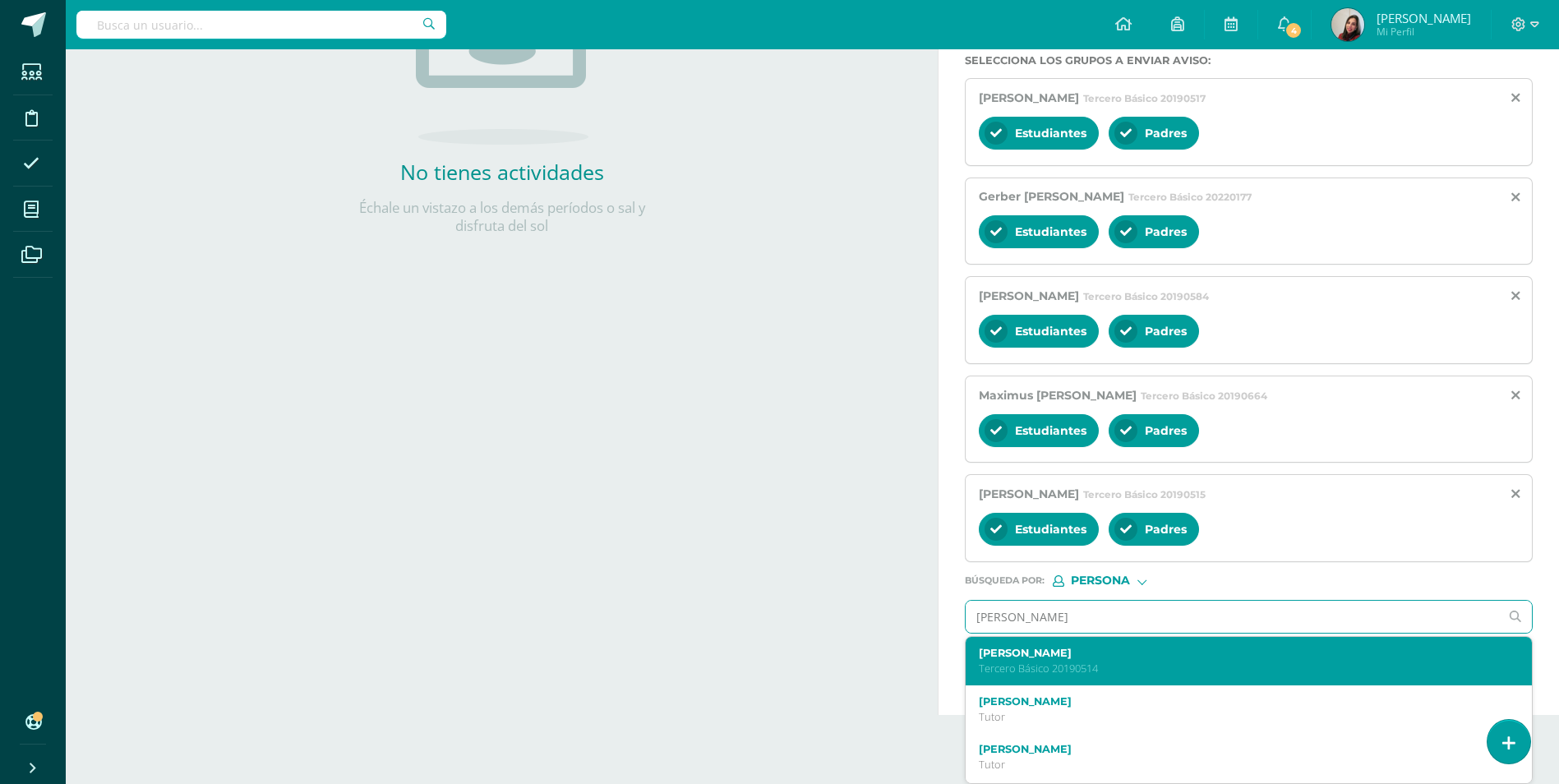
click at [1138, 662] on p "Tercero Básico 20190514" at bounding box center [1236, 669] width 516 height 14
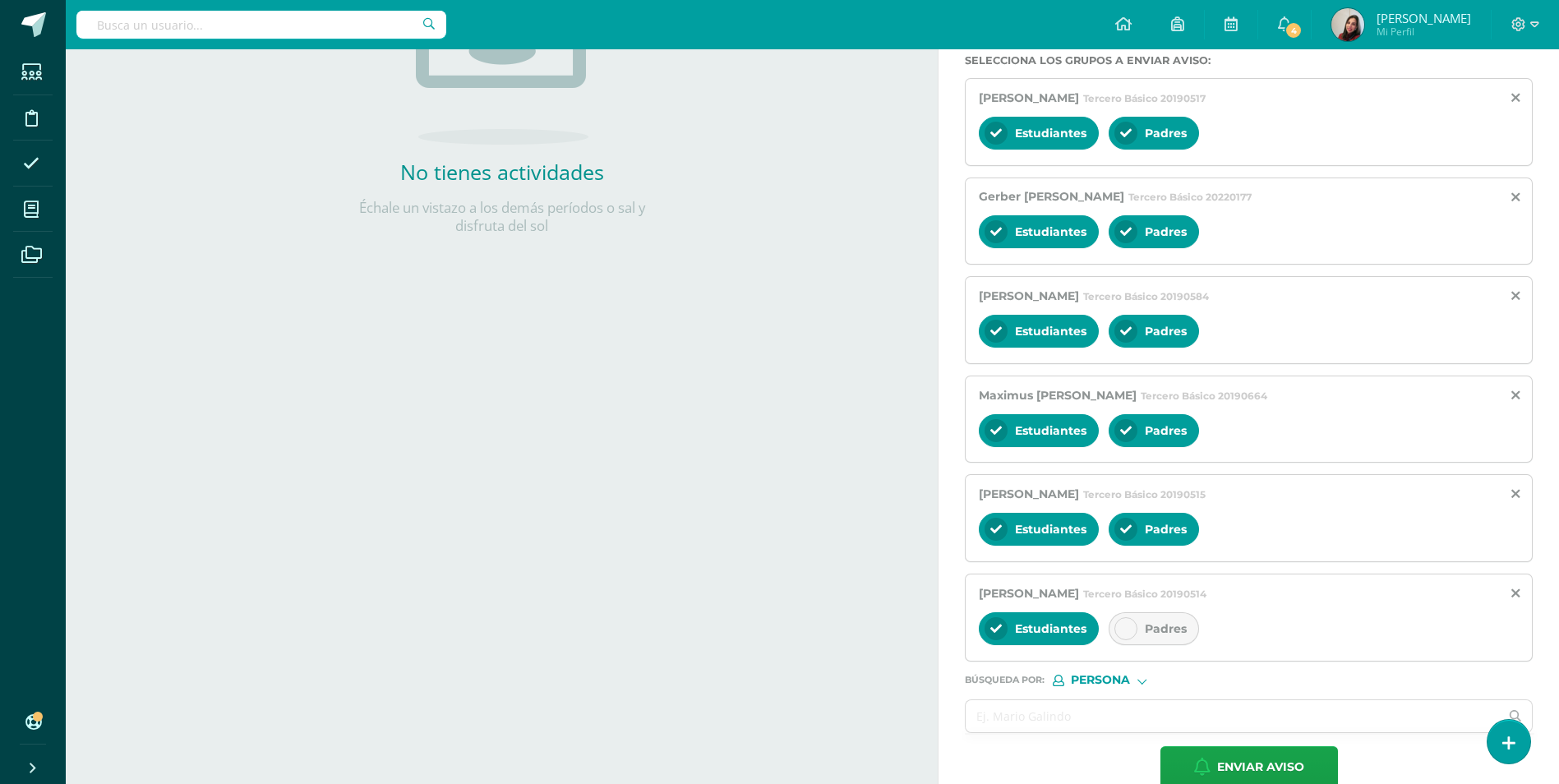
click at [1166, 628] on span "Padres" at bounding box center [1166, 628] width 42 height 14
click at [1262, 774] on span "Enviar aviso" at bounding box center [1260, 767] width 87 height 41
